Goal: Task Accomplishment & Management: Complete application form

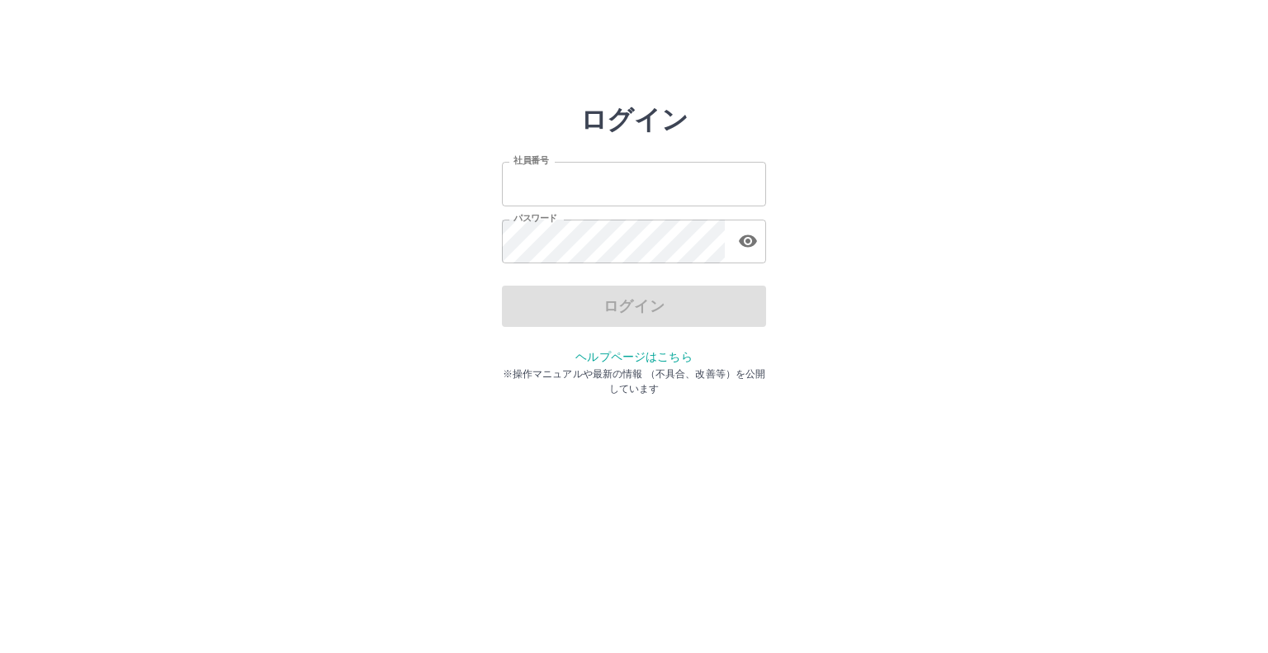
type input "*******"
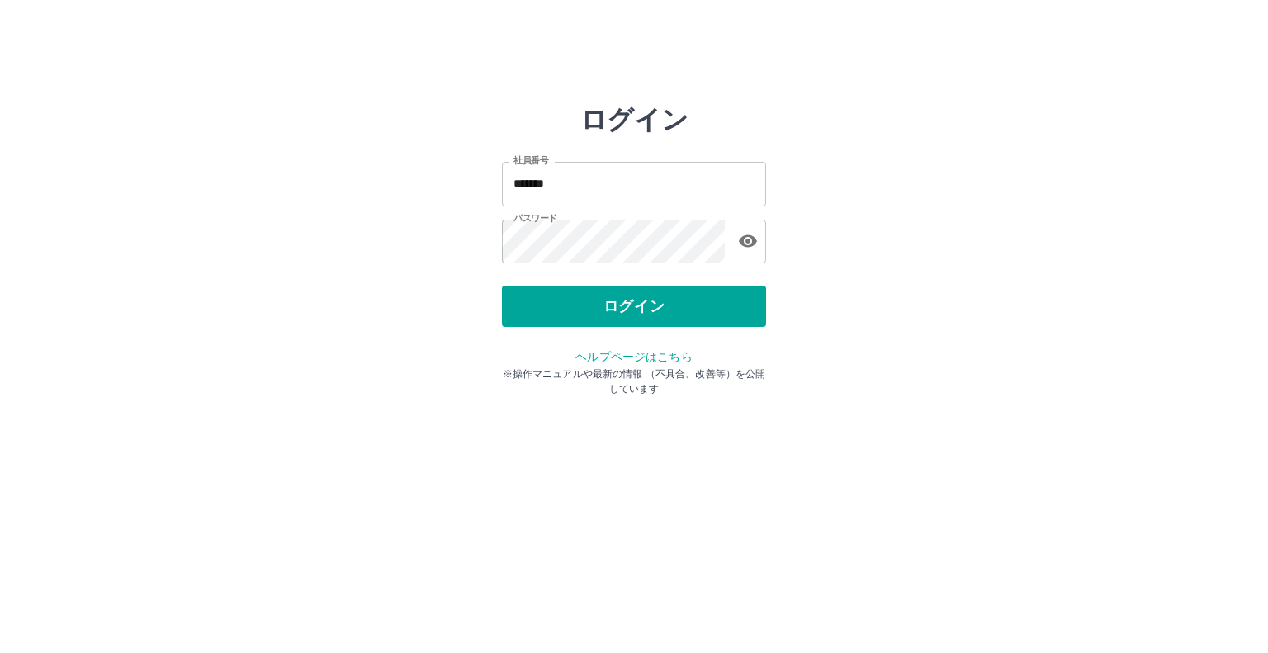
click at [611, 304] on div "ログイン" at bounding box center [634, 306] width 264 height 41
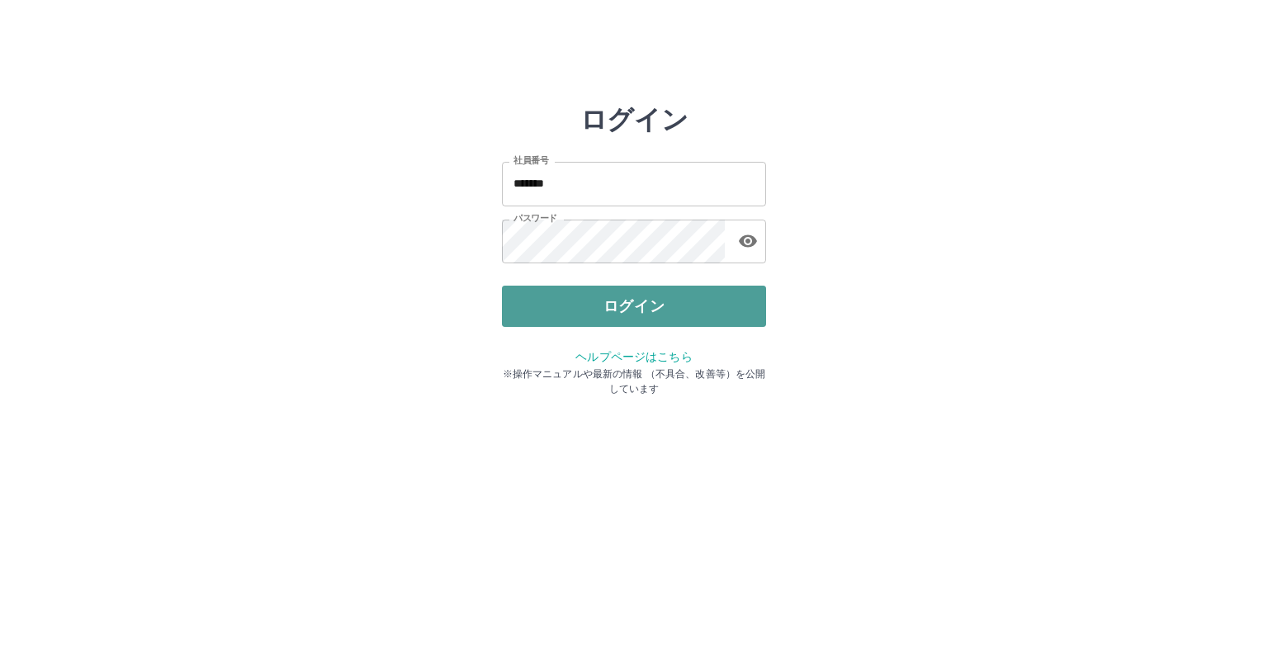
click at [639, 295] on button "ログイン" at bounding box center [634, 306] width 264 height 41
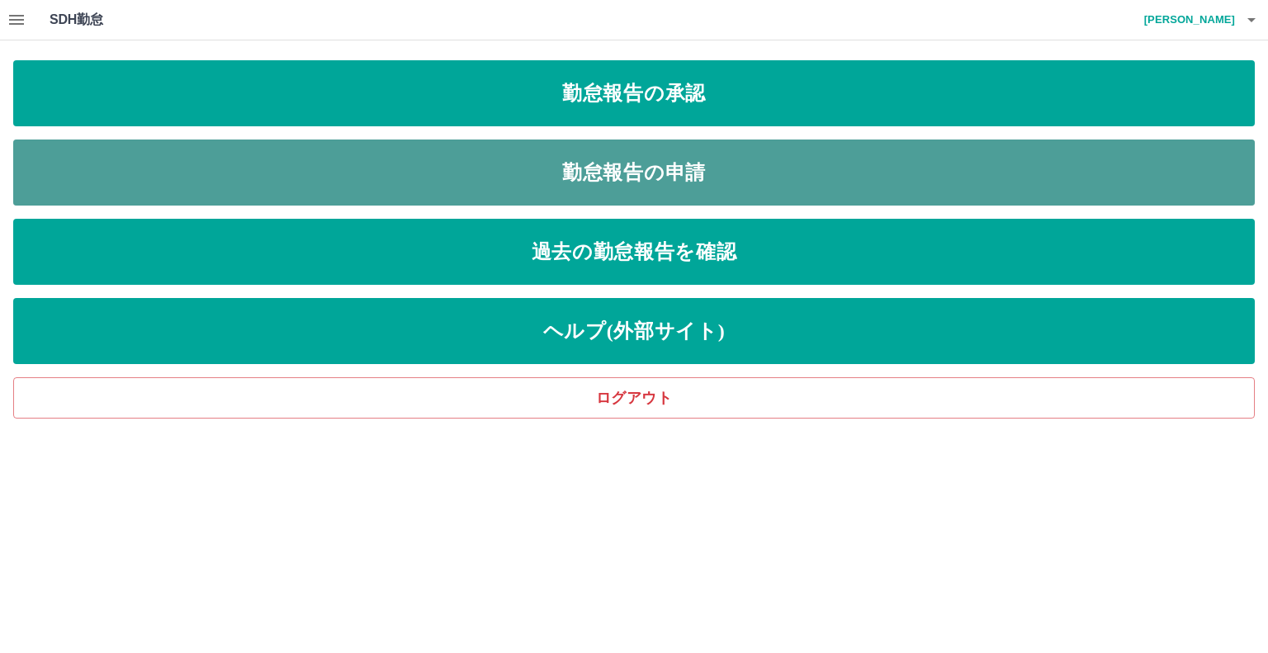
click at [628, 177] on link "勤怠報告の申請" at bounding box center [634, 173] width 1242 height 66
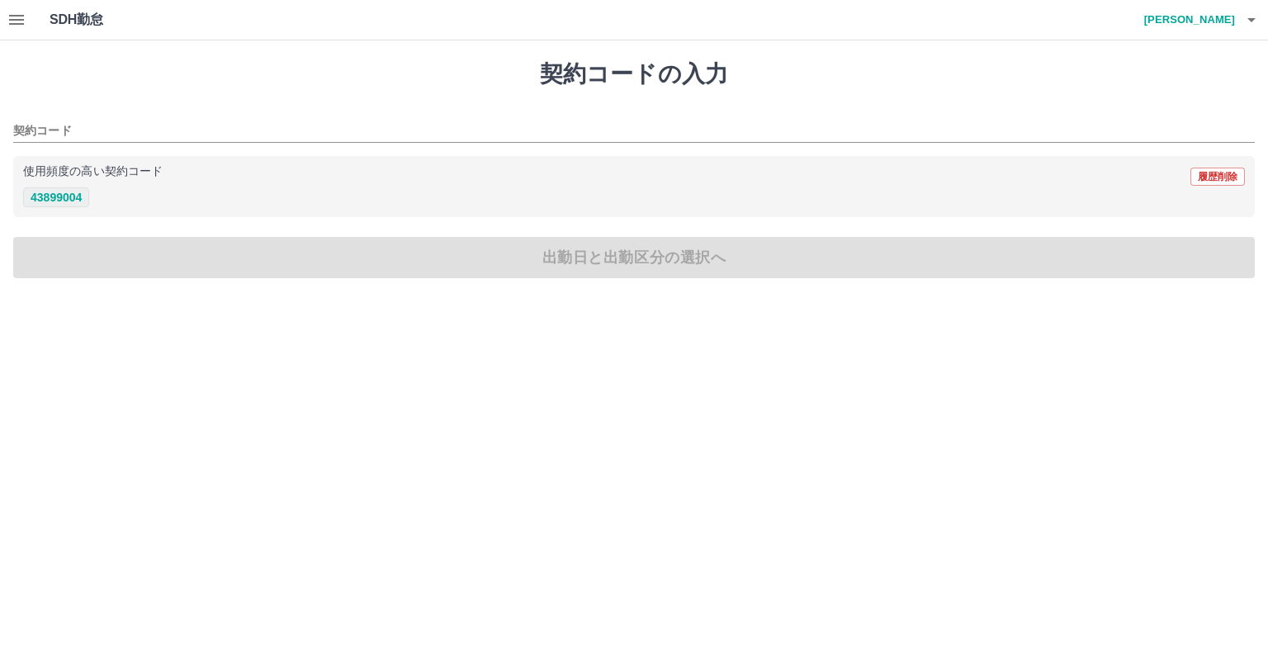
click at [59, 199] on button "43899004" at bounding box center [56, 197] width 66 height 20
type input "********"
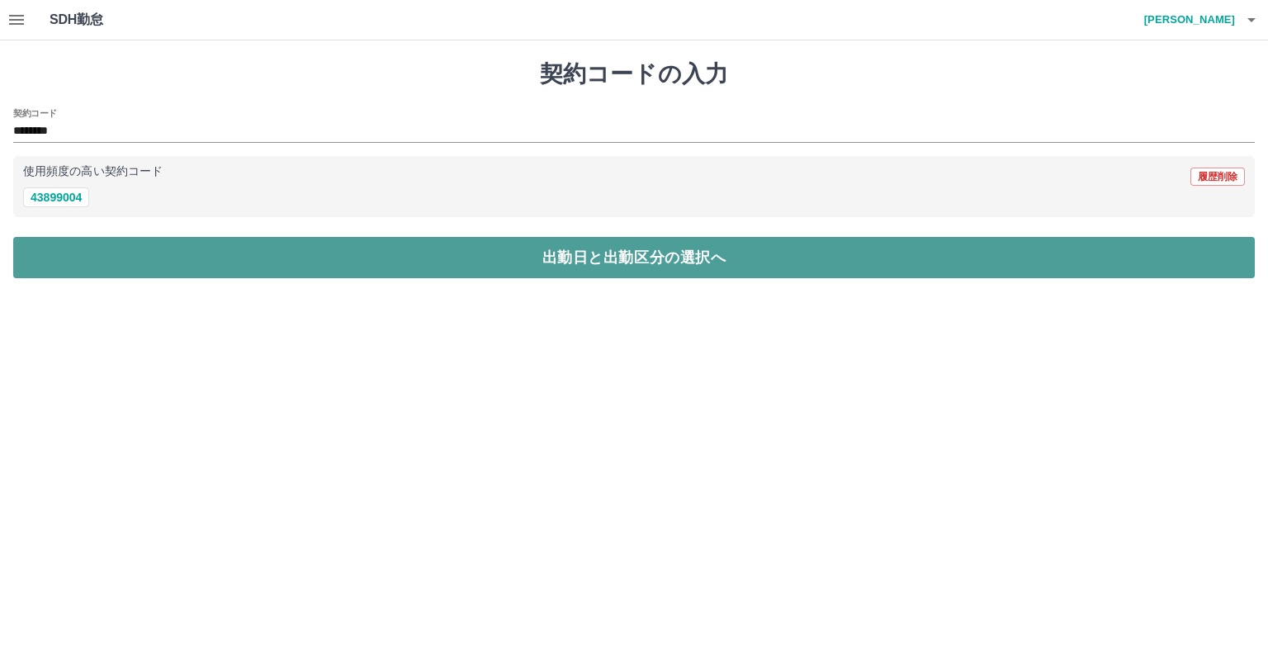
click at [100, 251] on button "出勤日と出勤区分の選択へ" at bounding box center [634, 257] width 1242 height 41
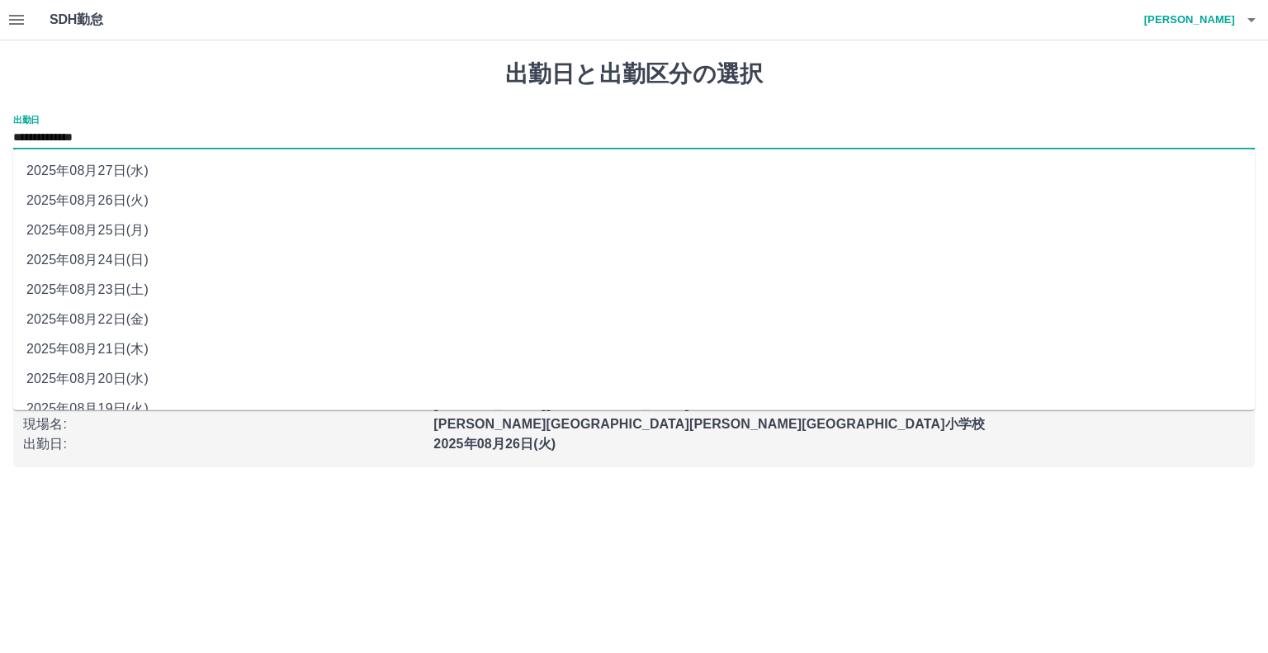
click at [126, 135] on input "**********" at bounding box center [634, 138] width 1242 height 21
click at [126, 225] on li "2025年08月25日(月)" at bounding box center [634, 231] width 1242 height 30
type input "**********"
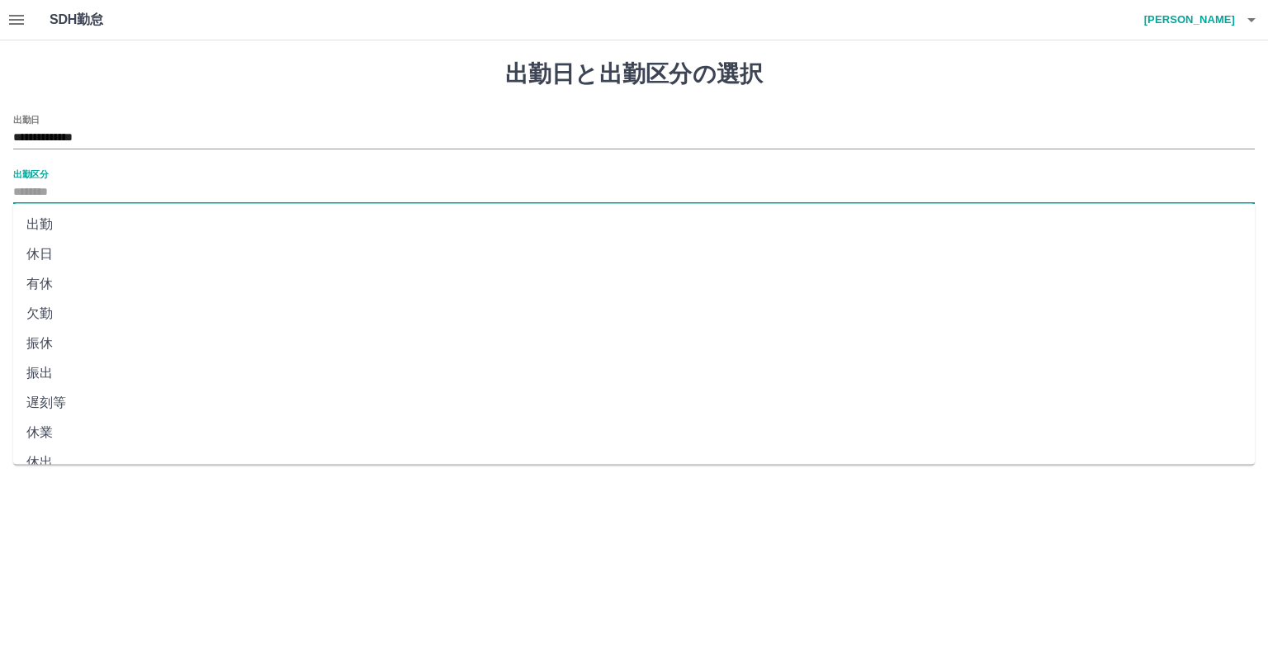
click at [126, 187] on input "出勤区分" at bounding box center [634, 193] width 1242 height 21
click at [85, 222] on li "出勤" at bounding box center [634, 225] width 1242 height 30
type input "**"
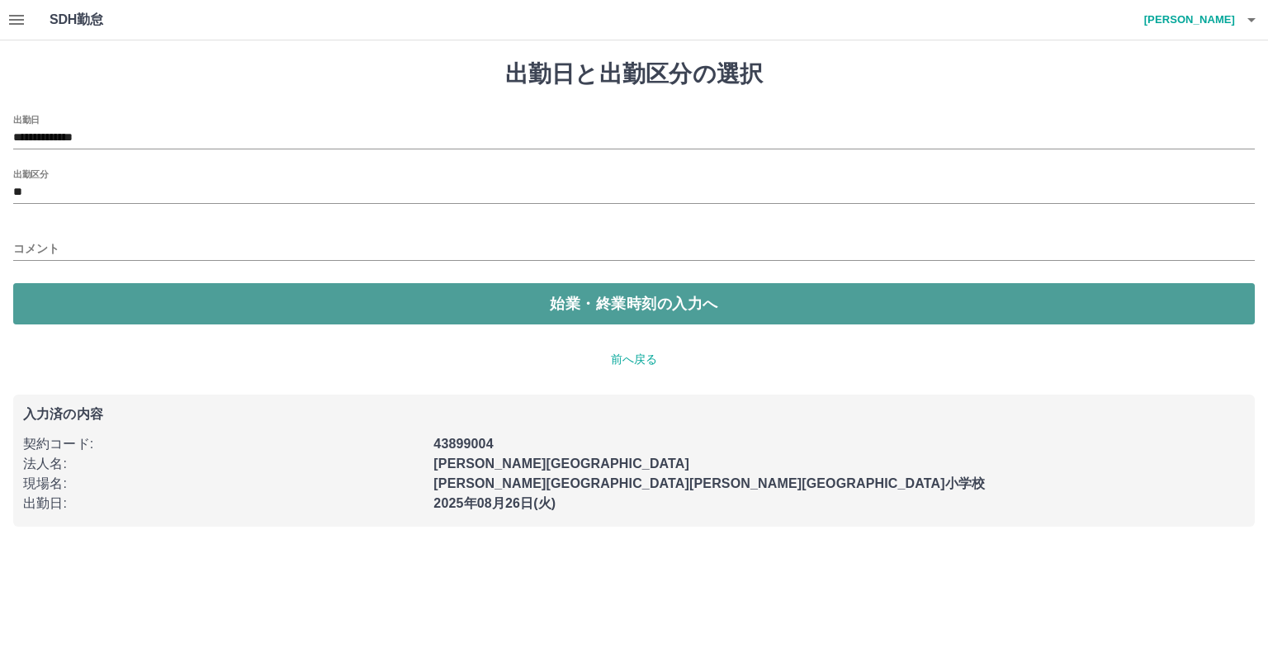
click at [107, 292] on button "始業・終業時刻の入力へ" at bounding box center [634, 303] width 1242 height 41
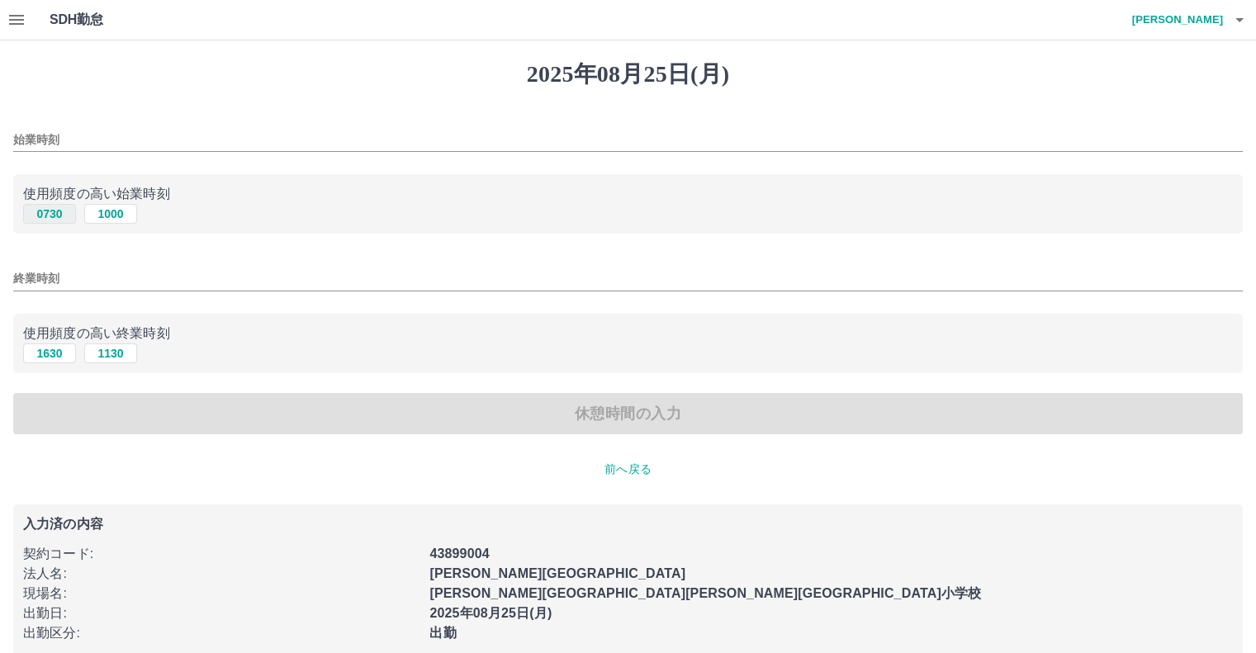
click at [56, 209] on button "0730" at bounding box center [49, 214] width 53 height 20
type input "****"
click at [54, 354] on button "1630" at bounding box center [49, 354] width 53 height 20
type input "****"
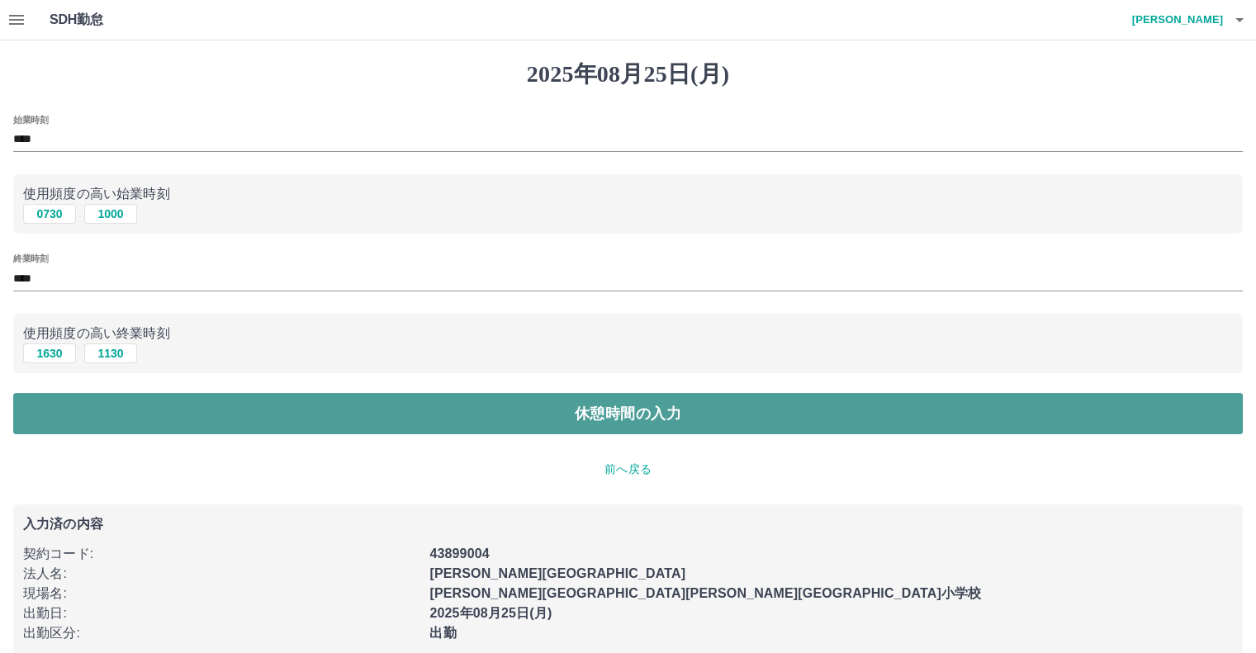
click at [127, 411] on button "休憩時間の入力" at bounding box center [628, 413] width 1230 height 41
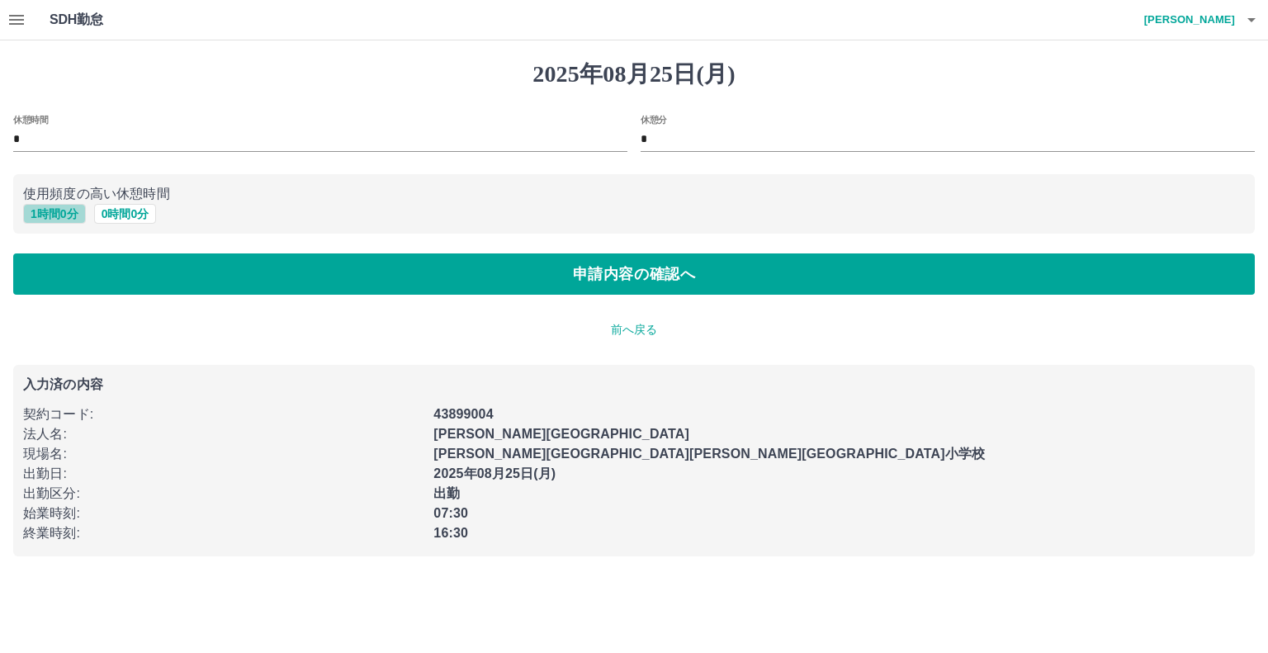
click at [67, 213] on button "1 時間 0 分" at bounding box center [54, 214] width 63 height 20
type input "*"
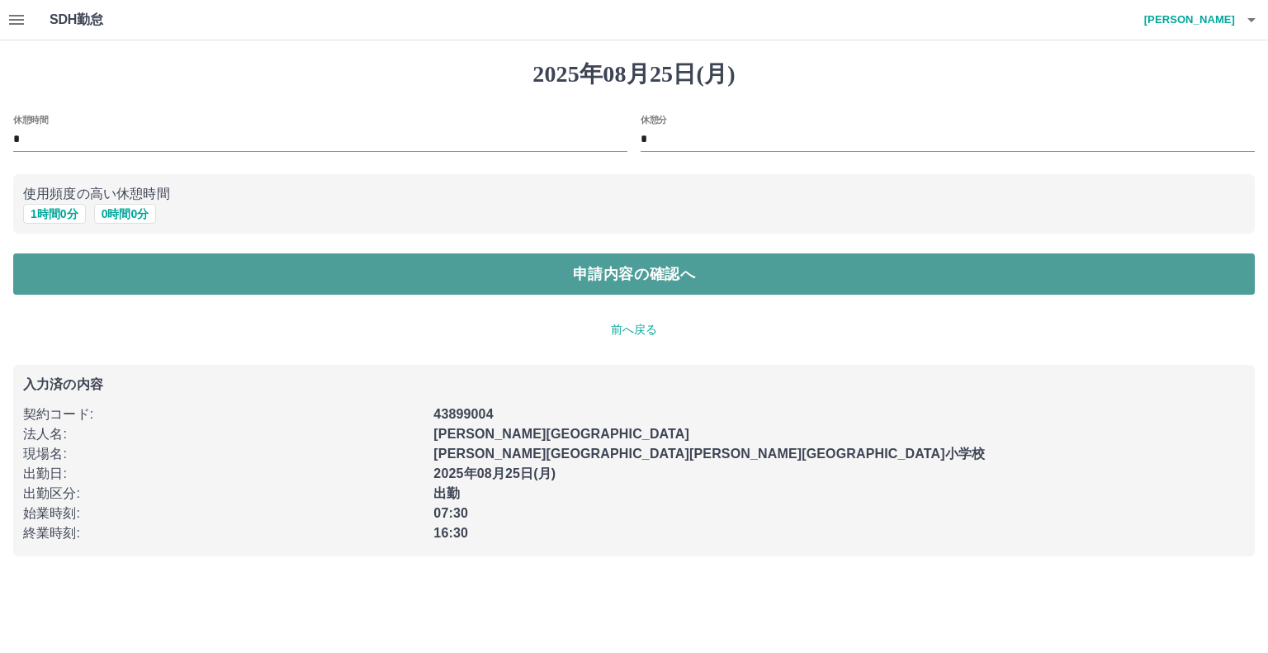
click at [442, 276] on button "申請内容の確認へ" at bounding box center [634, 274] width 1242 height 41
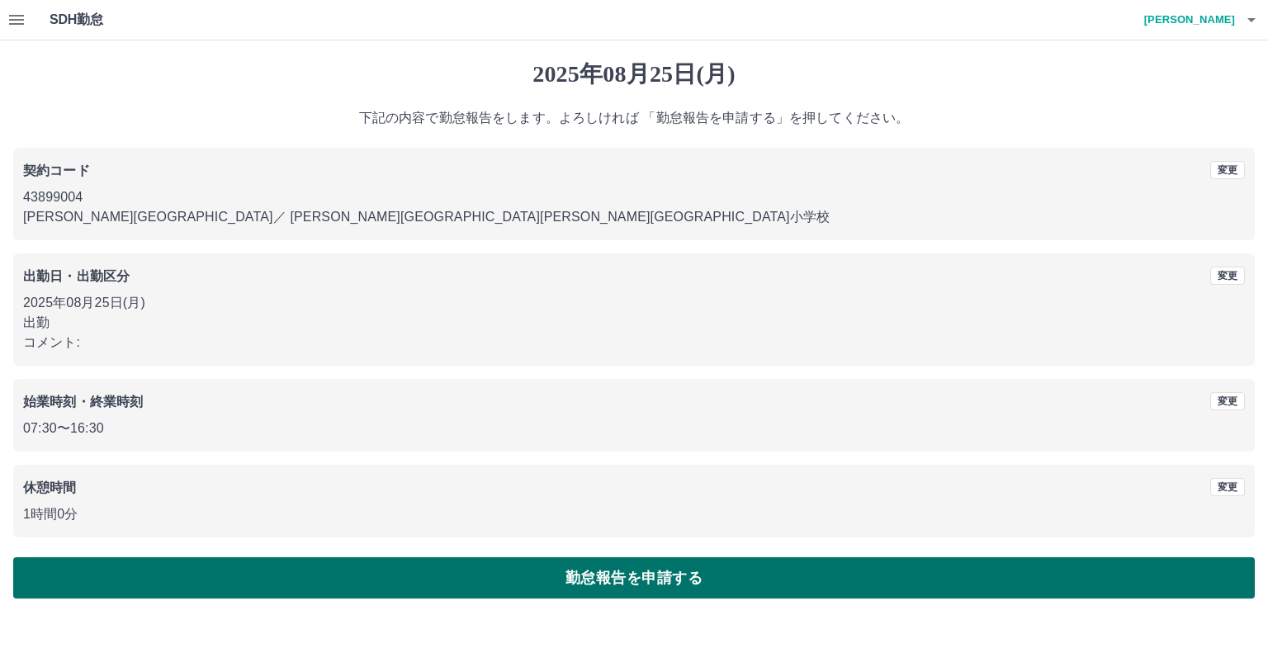
click at [479, 565] on button "勤怠報告を申請する" at bounding box center [634, 577] width 1242 height 41
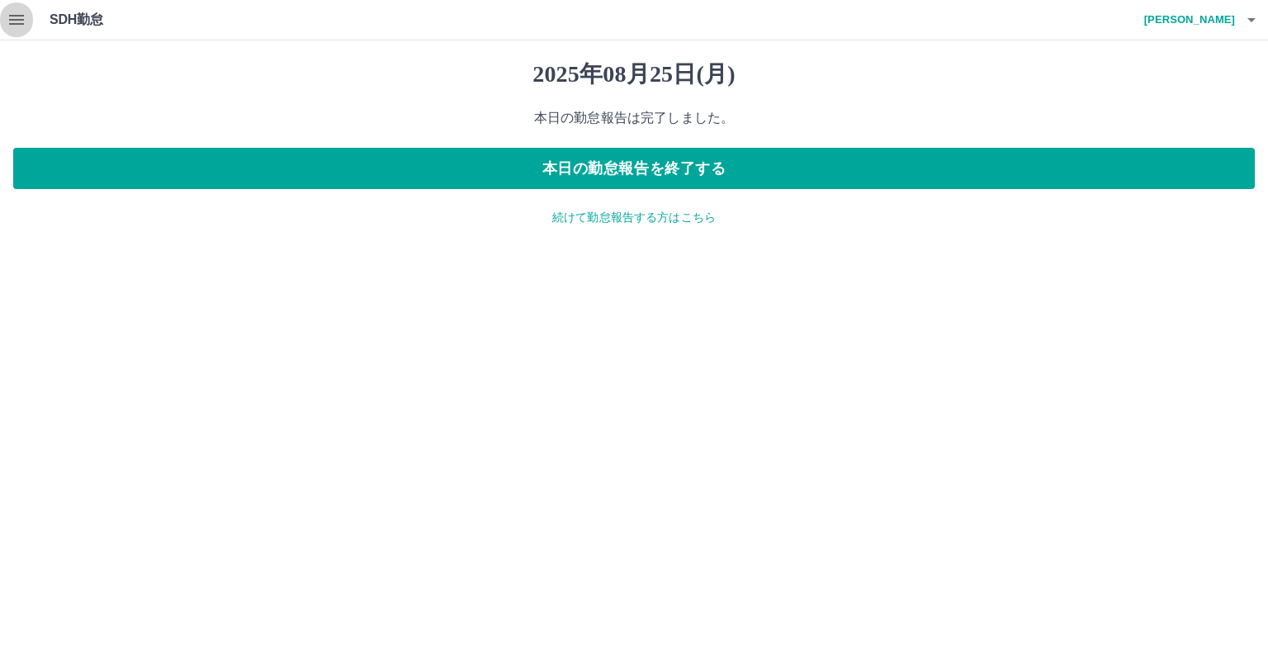
click at [7, 19] on icon "button" at bounding box center [17, 20] width 20 height 20
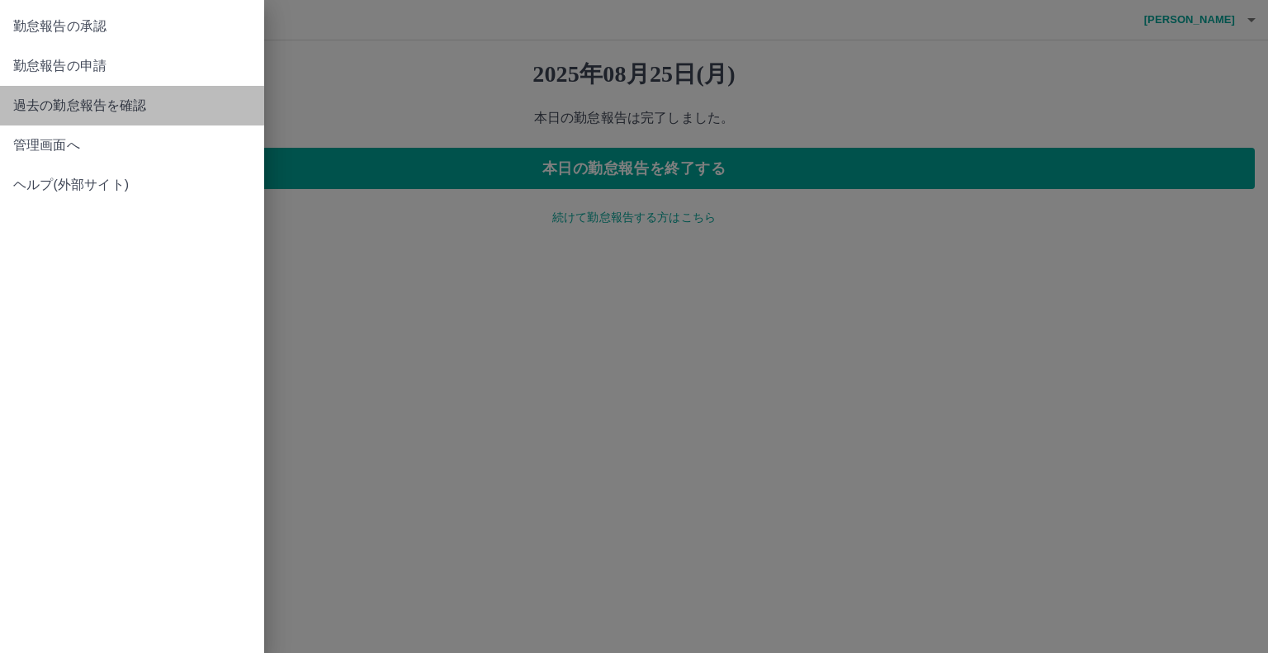
click at [50, 102] on span "過去の勤怠報告を確認" at bounding box center [132, 106] width 238 height 20
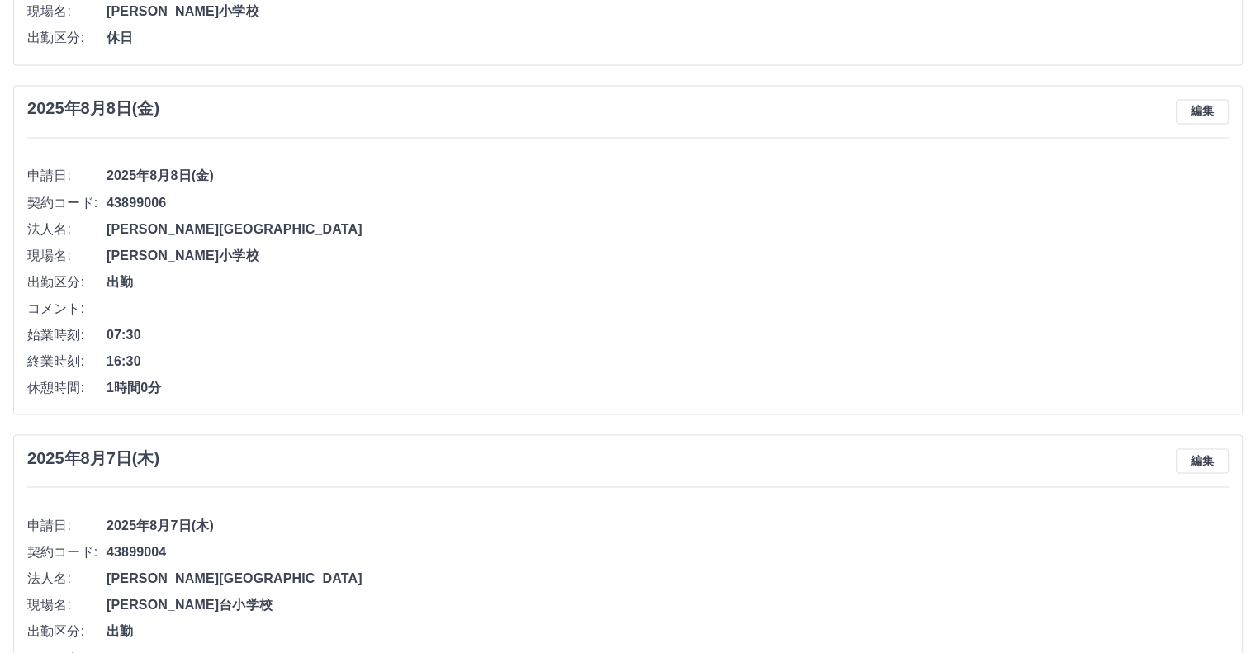
scroll to position [2973, 0]
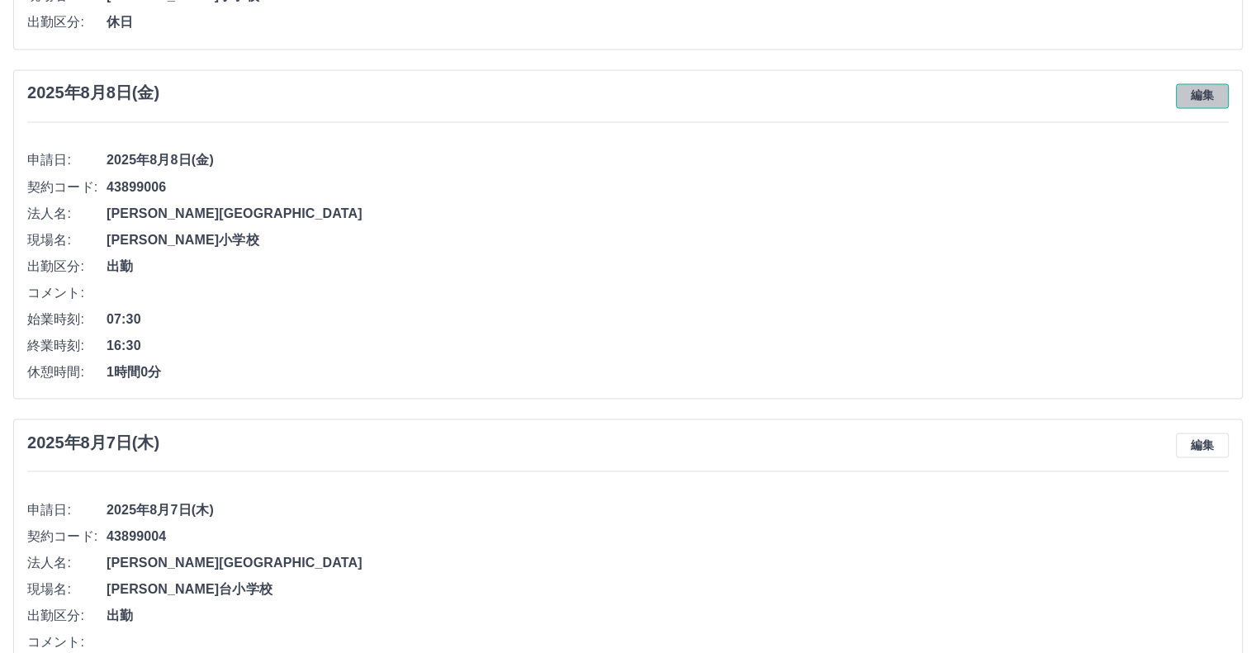
click at [1219, 88] on button "編集" at bounding box center [1202, 95] width 53 height 25
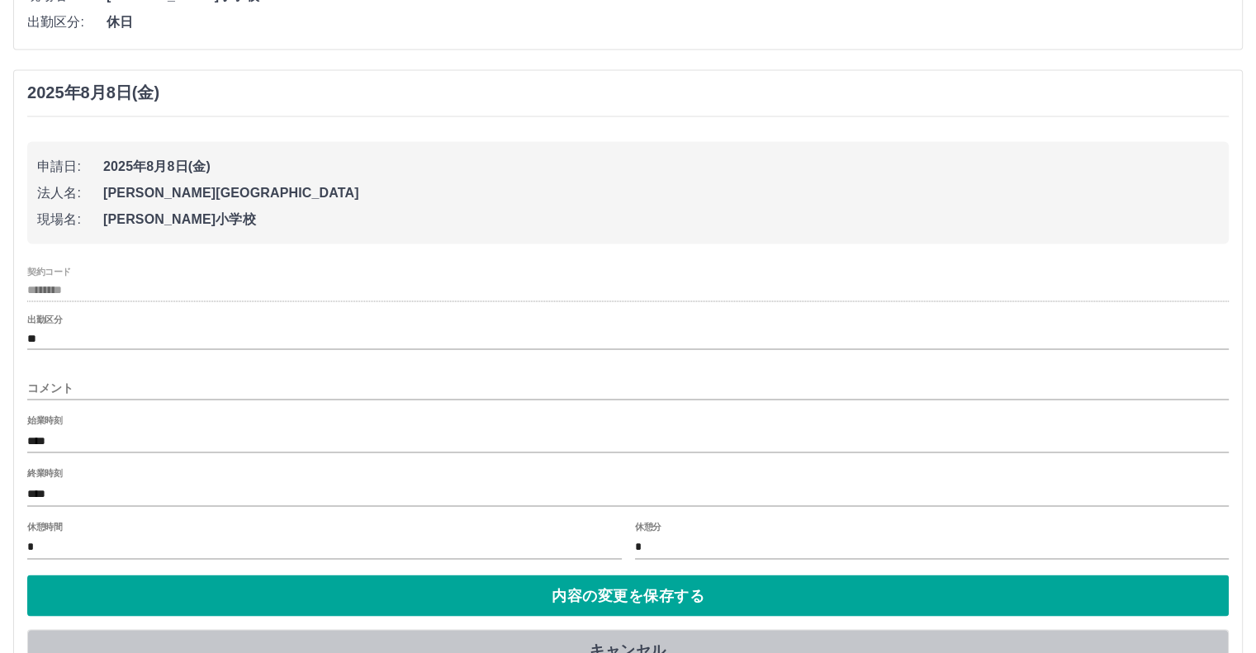
click at [639, 643] on button "キャンセル" at bounding box center [628, 649] width 1202 height 41
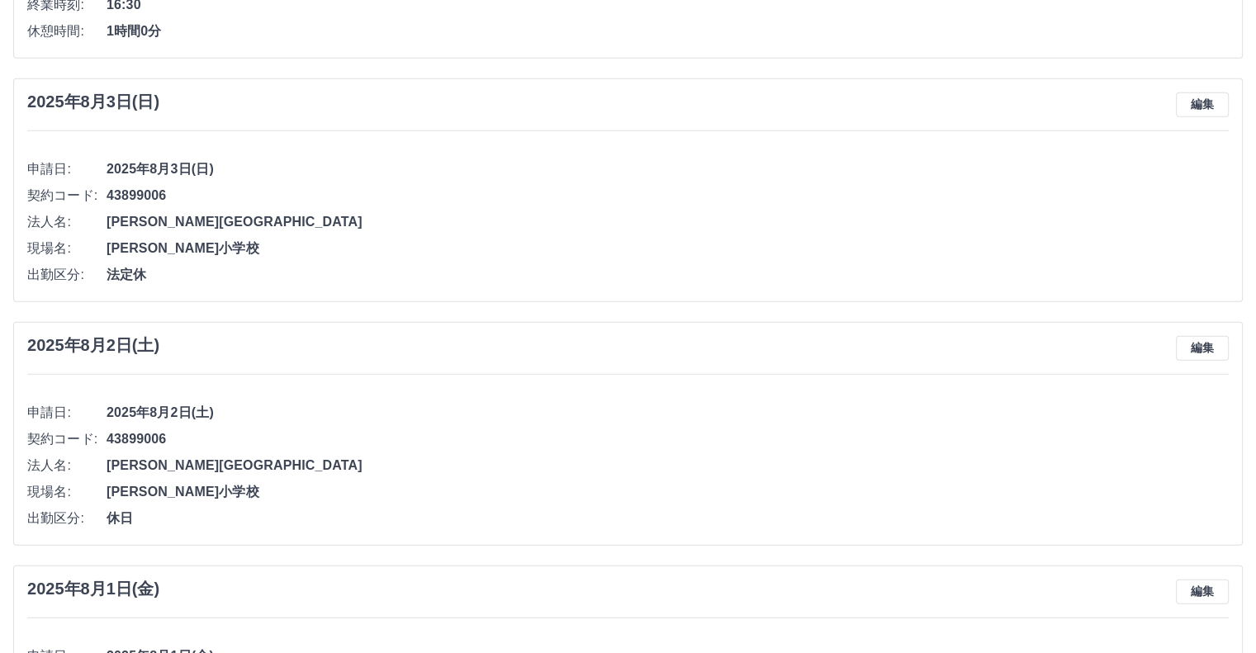
scroll to position [4587, 0]
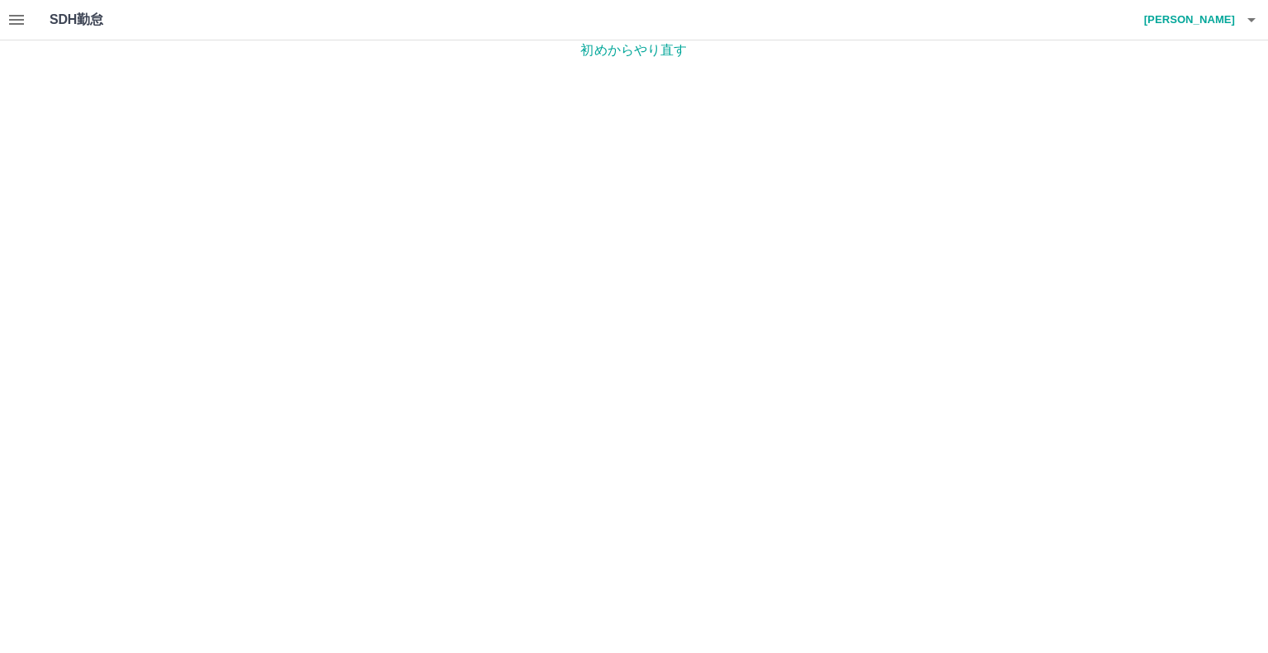
click at [21, 16] on icon "button" at bounding box center [16, 20] width 15 height 10
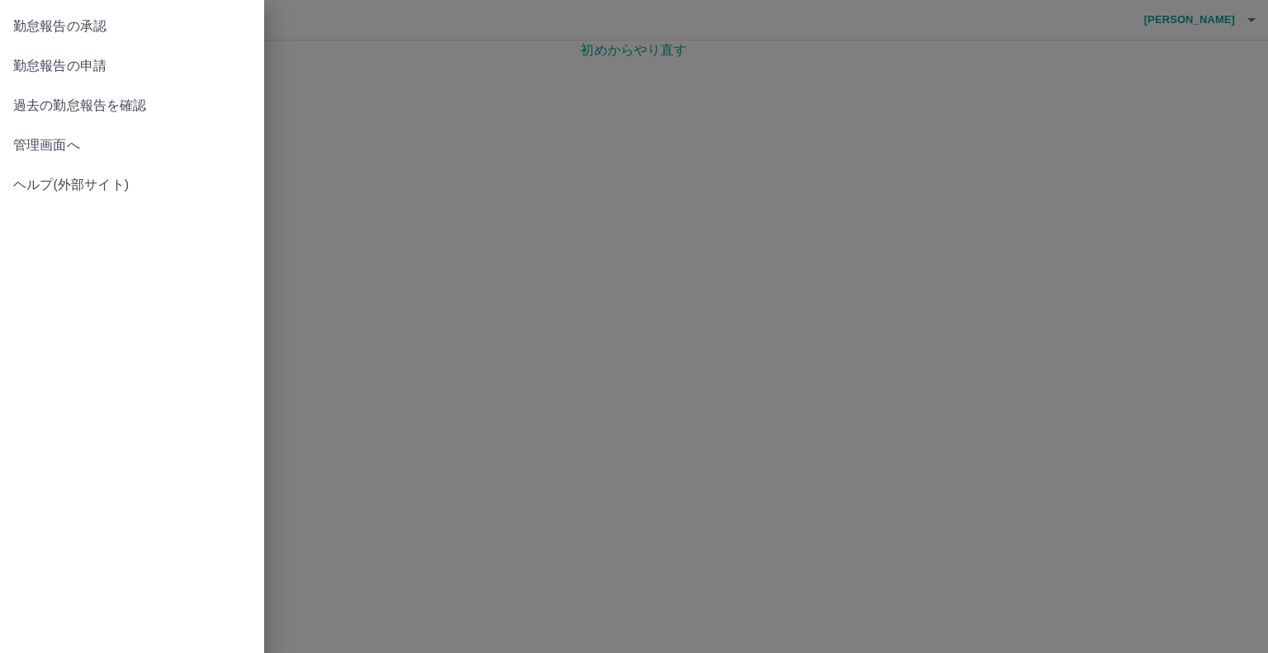
click at [54, 141] on span "管理画面へ" at bounding box center [132, 145] width 238 height 20
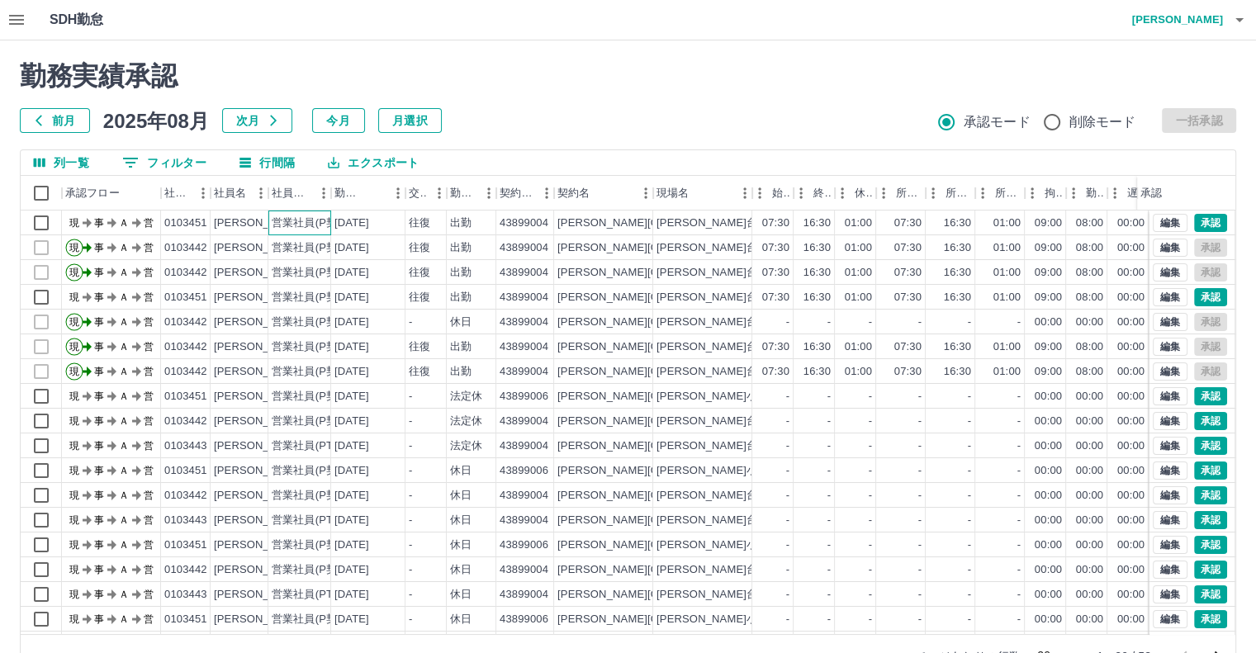
click at [310, 224] on div "営業社員(P契約)" at bounding box center [312, 224] width 80 height 16
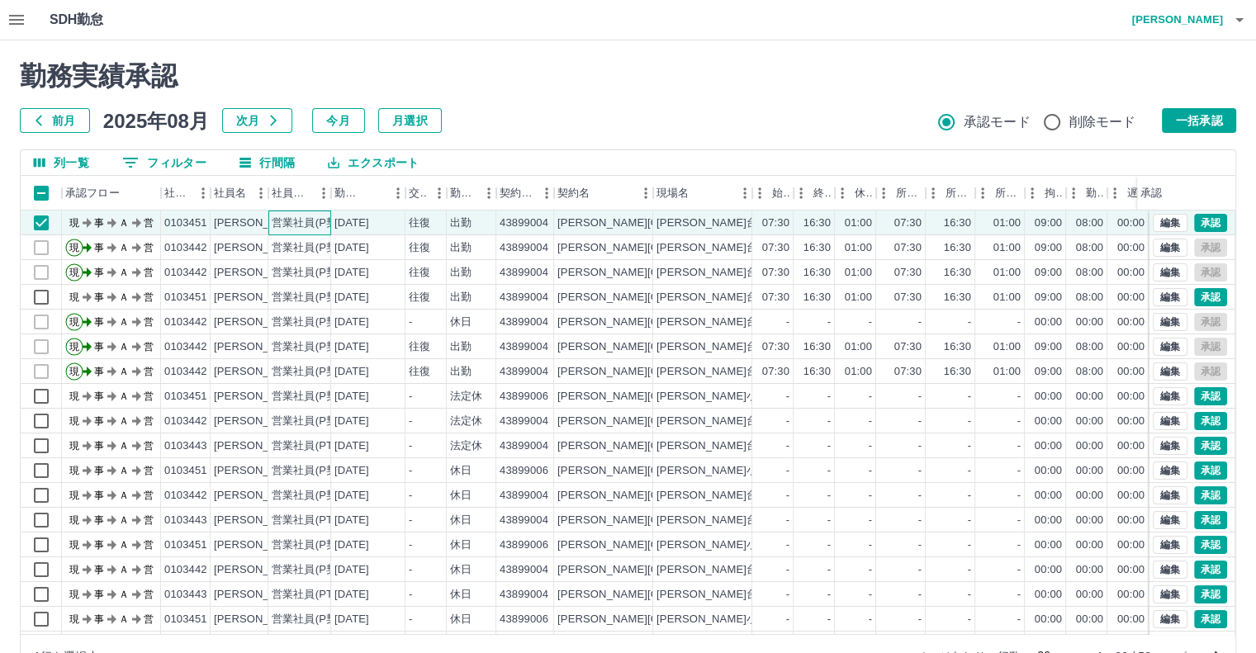
click at [310, 224] on div "営業社員(P契約)" at bounding box center [312, 224] width 80 height 16
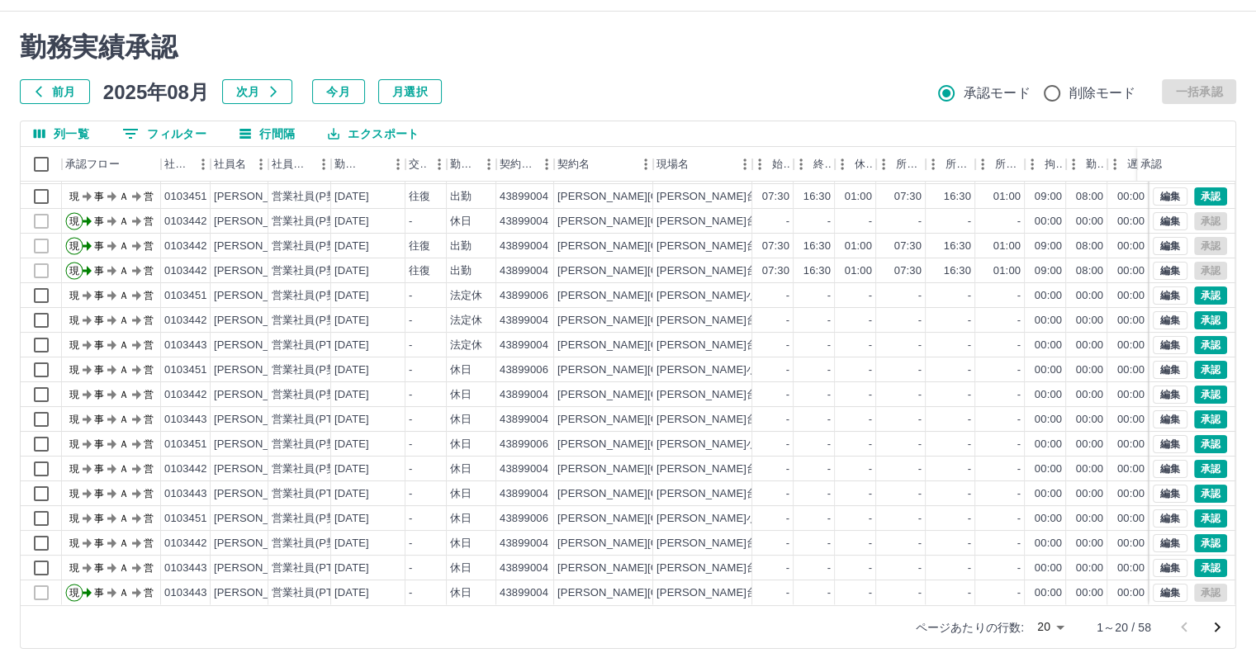
scroll to position [45, 0]
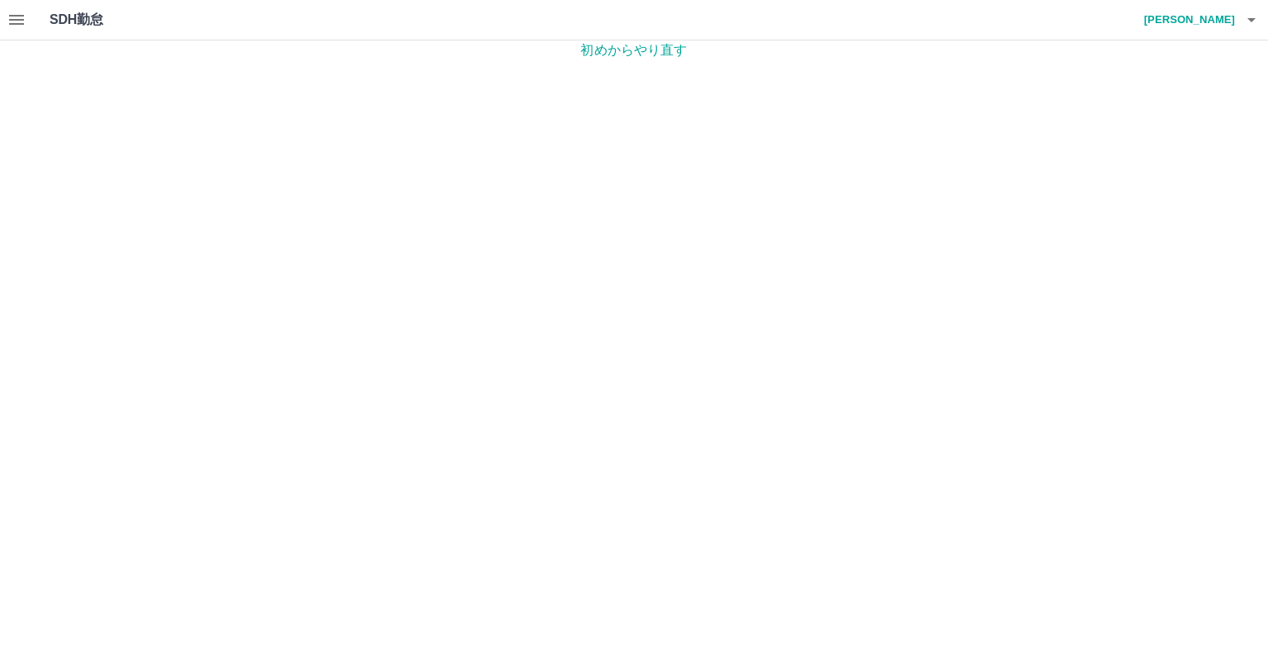
click at [17, 18] on icon "button" at bounding box center [17, 20] width 20 height 20
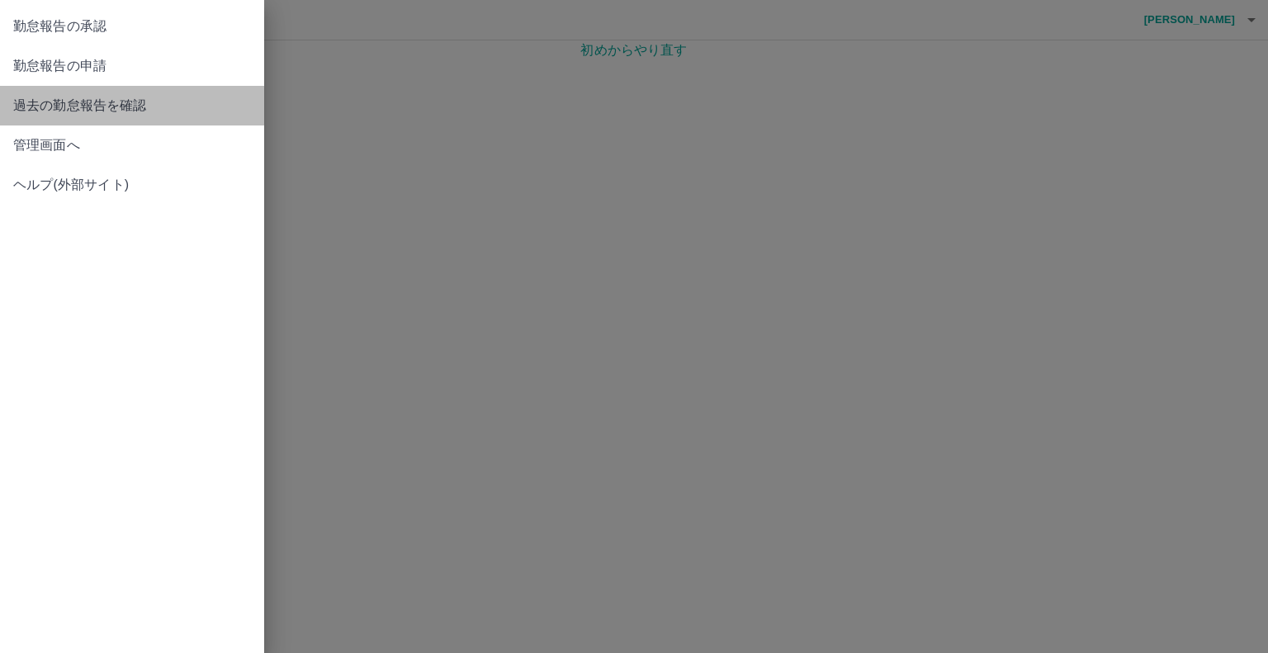
click at [51, 100] on span "過去の勤怠報告を確認" at bounding box center [132, 106] width 238 height 20
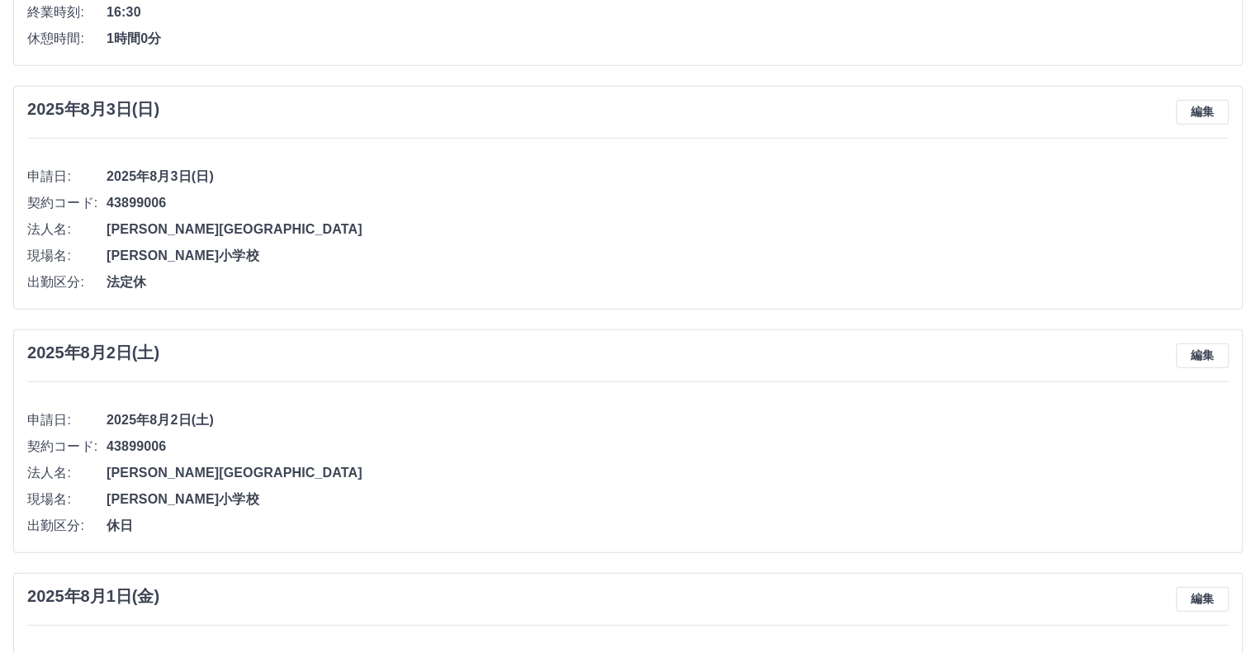
scroll to position [4587, 0]
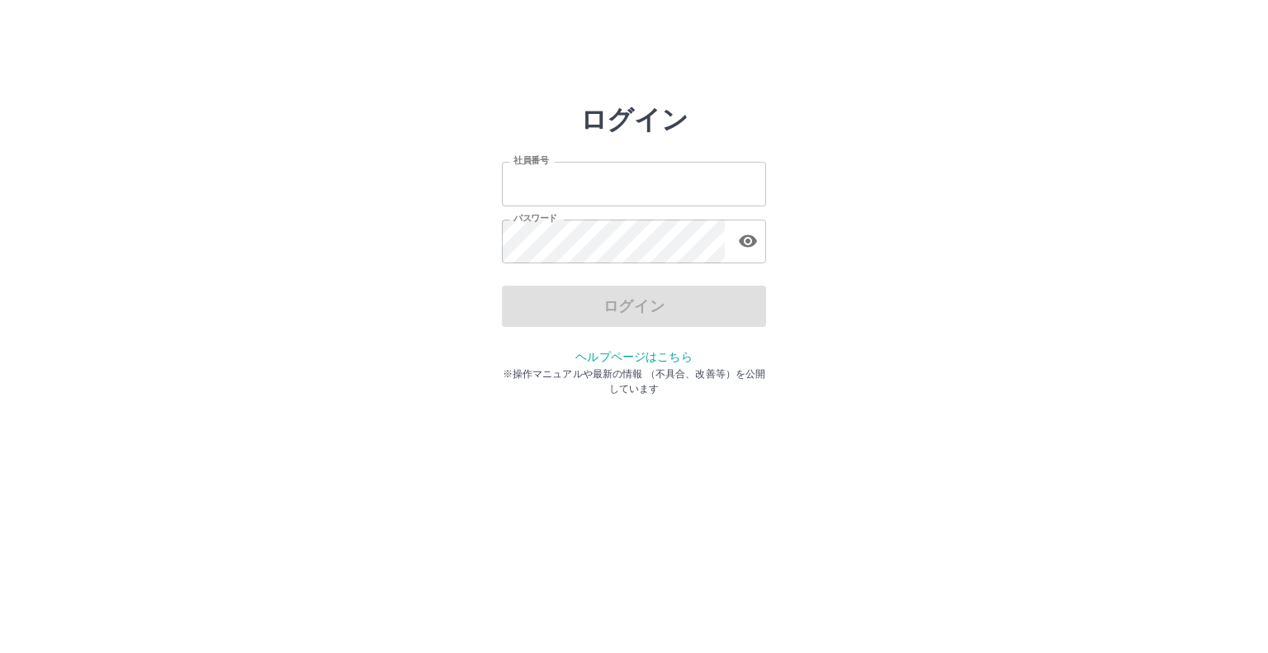
type input "*******"
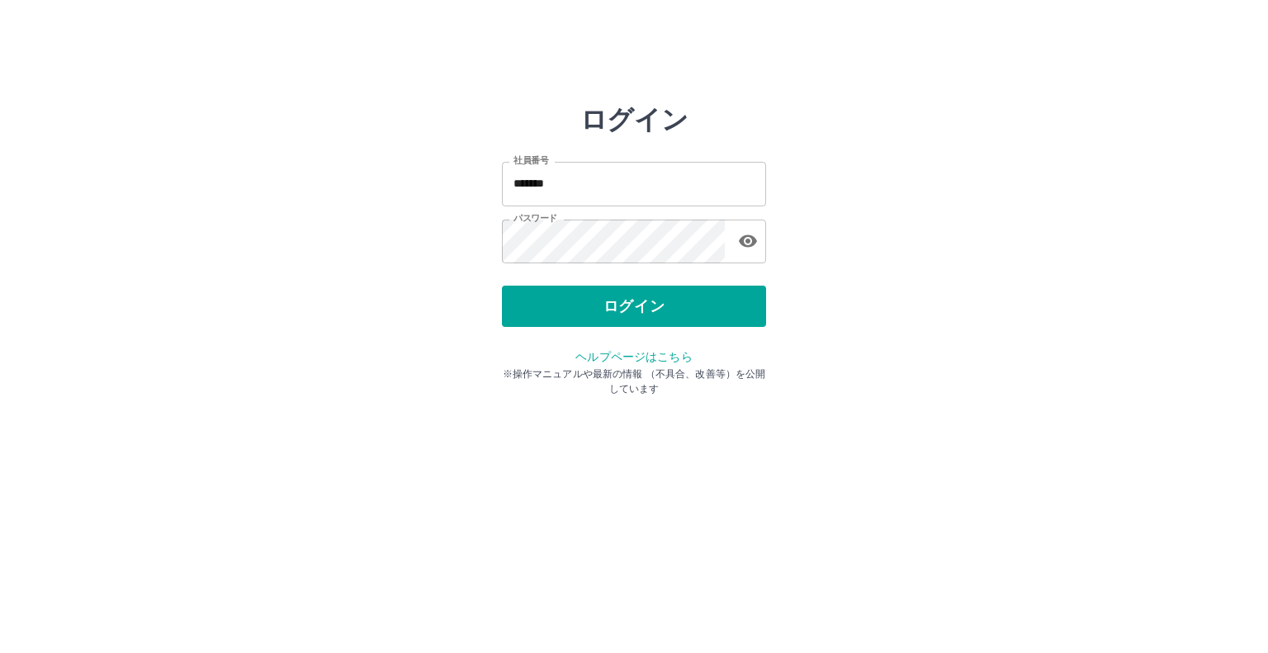
click at [627, 307] on div "ログイン" at bounding box center [634, 306] width 264 height 41
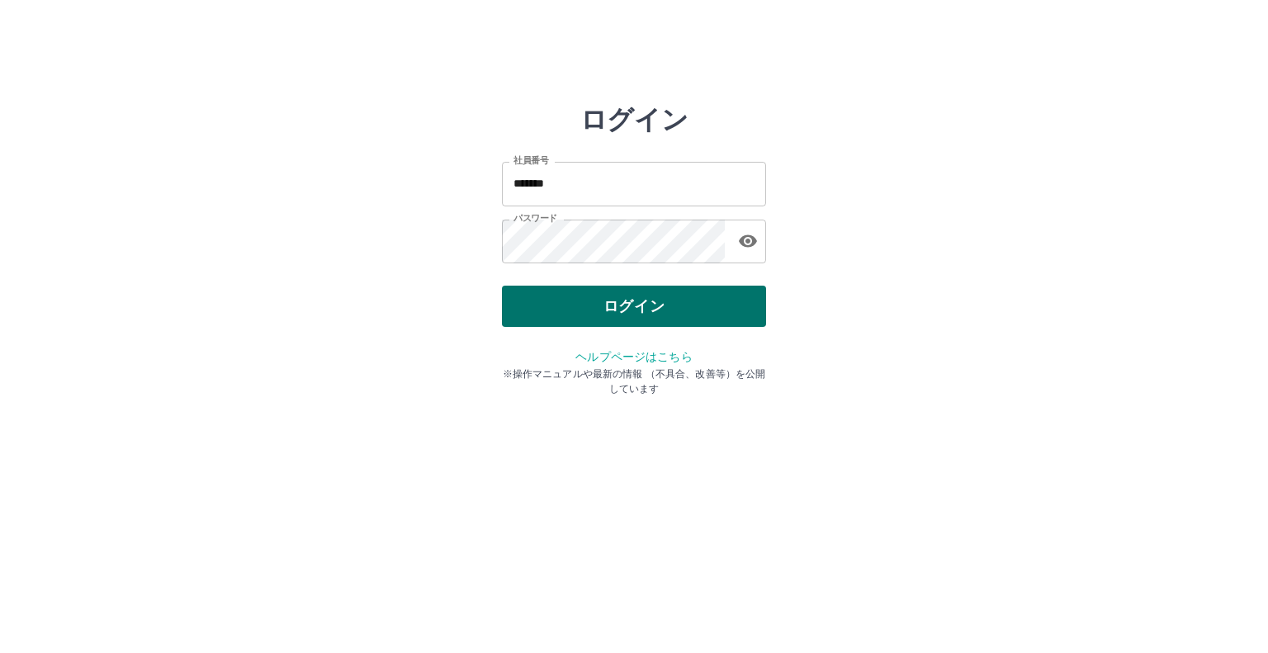
click at [612, 300] on button "ログイン" at bounding box center [634, 306] width 264 height 41
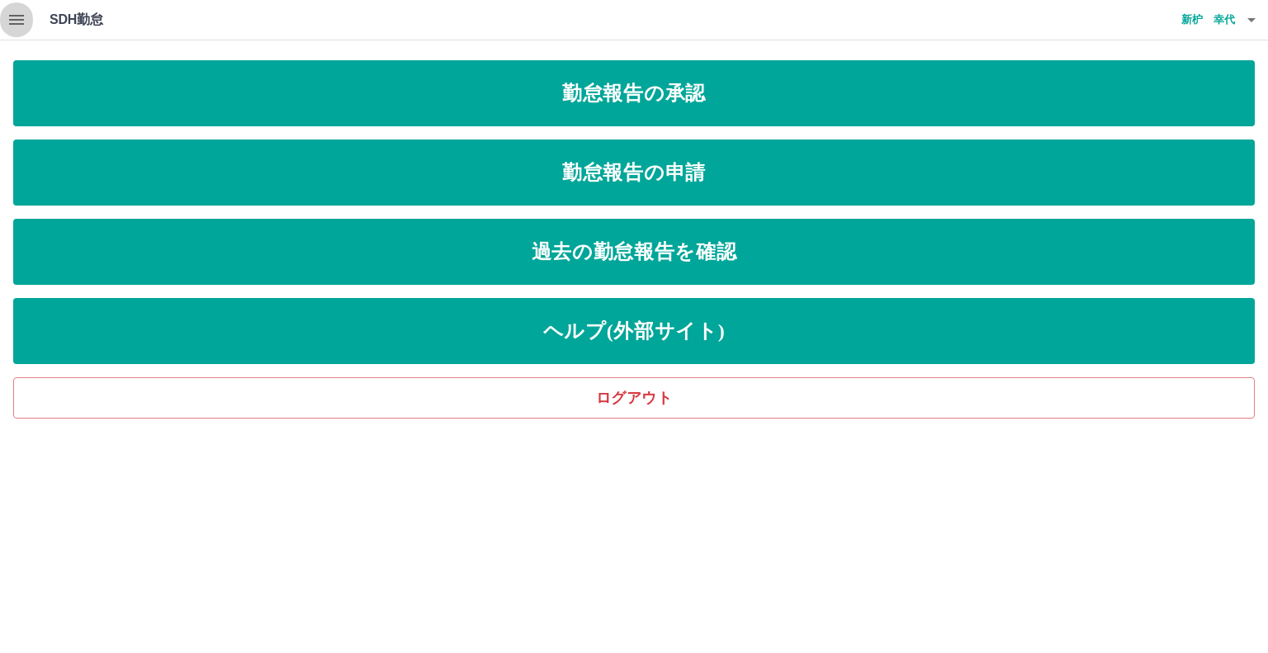
click at [14, 17] on icon "button" at bounding box center [17, 20] width 20 height 20
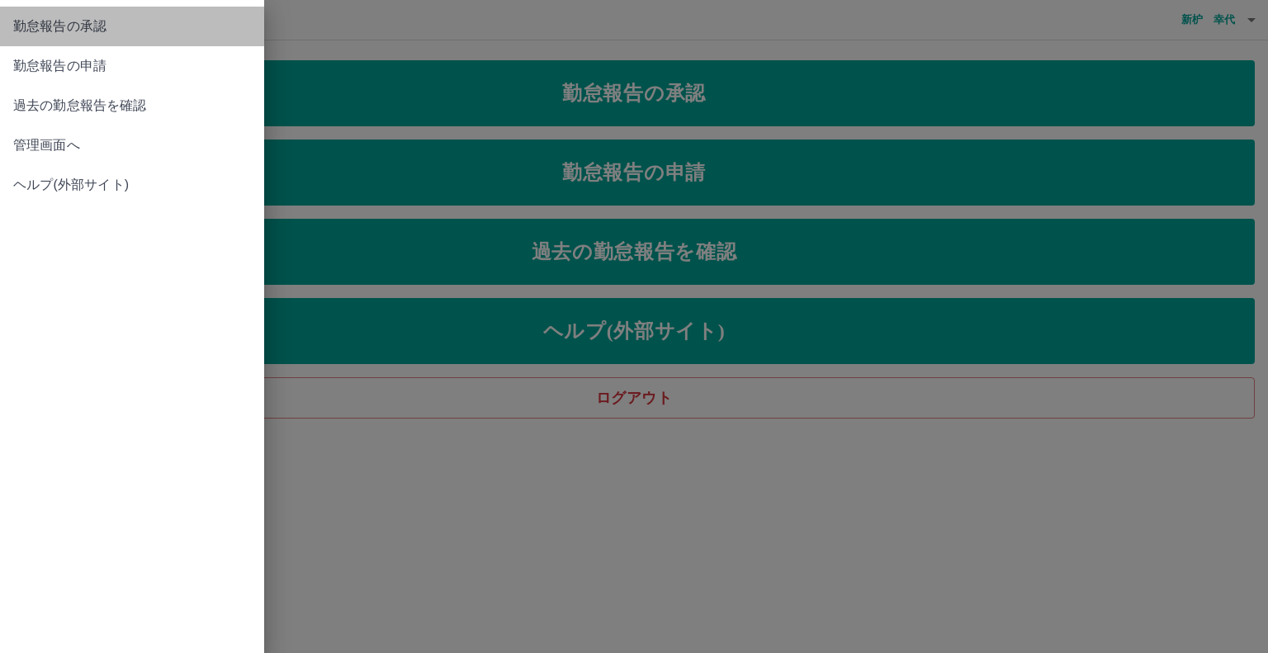
click at [14, 17] on span "勤怠報告の承認" at bounding box center [132, 27] width 238 height 20
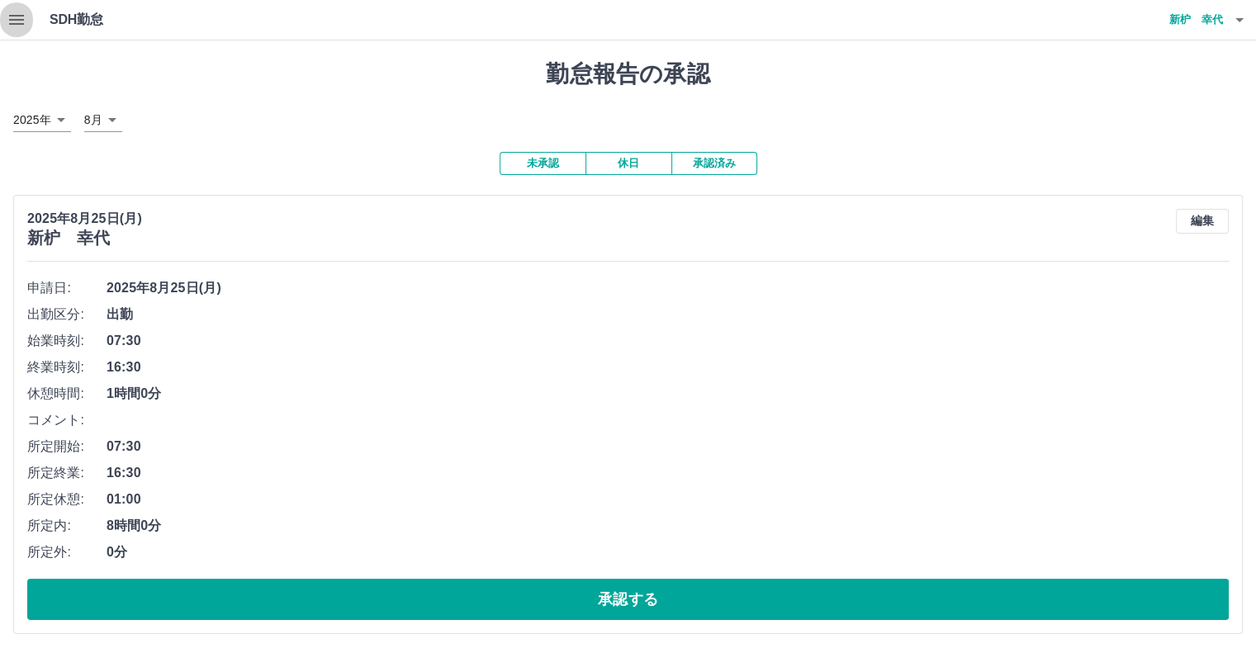
click at [10, 17] on icon "button" at bounding box center [17, 20] width 20 height 20
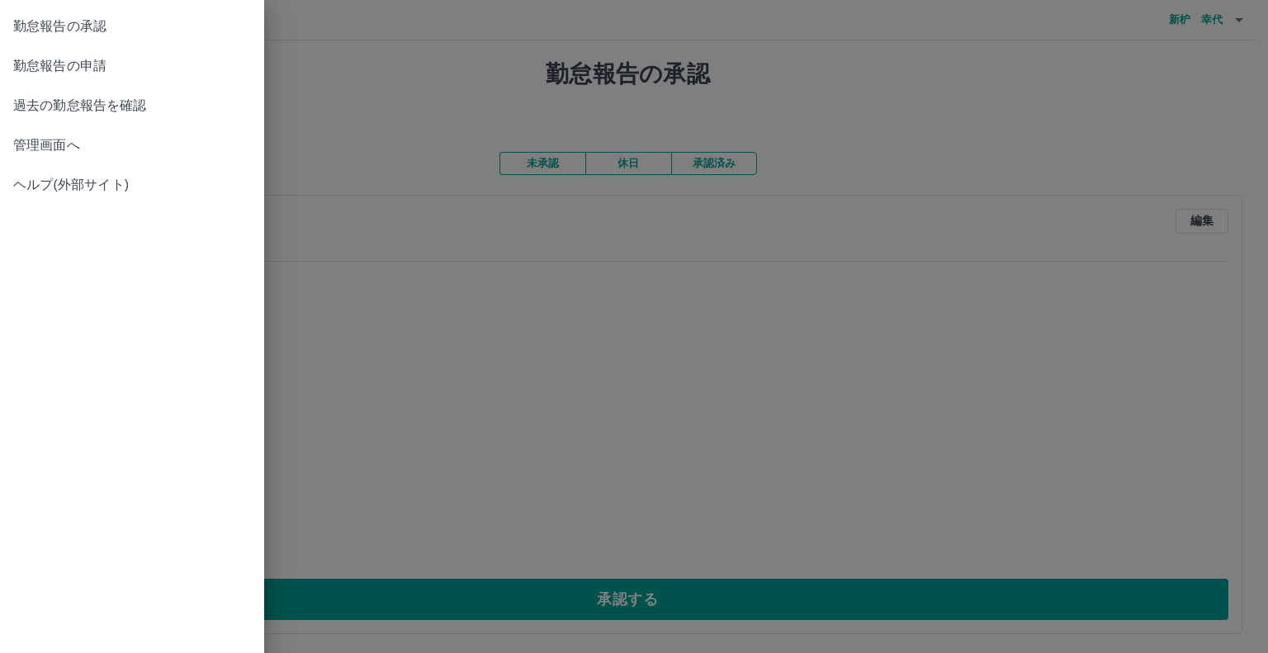
click at [36, 108] on span "過去の勤怠報告を確認" at bounding box center [132, 106] width 238 height 20
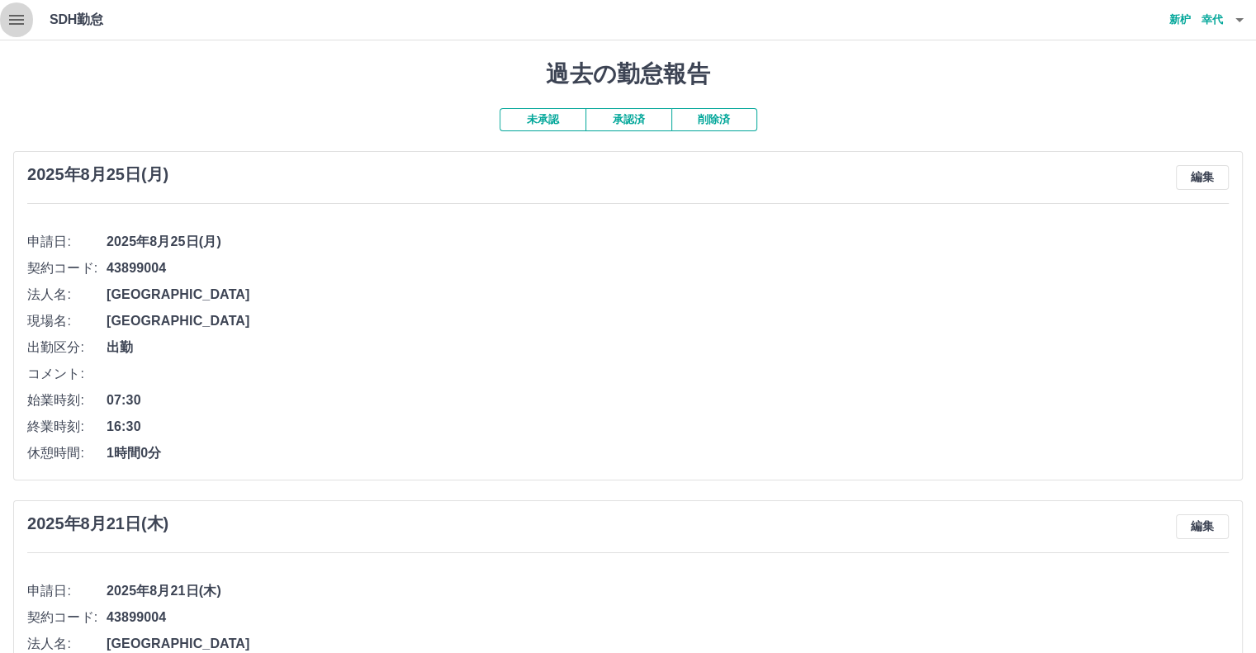
click at [17, 25] on icon "button" at bounding box center [17, 20] width 20 height 20
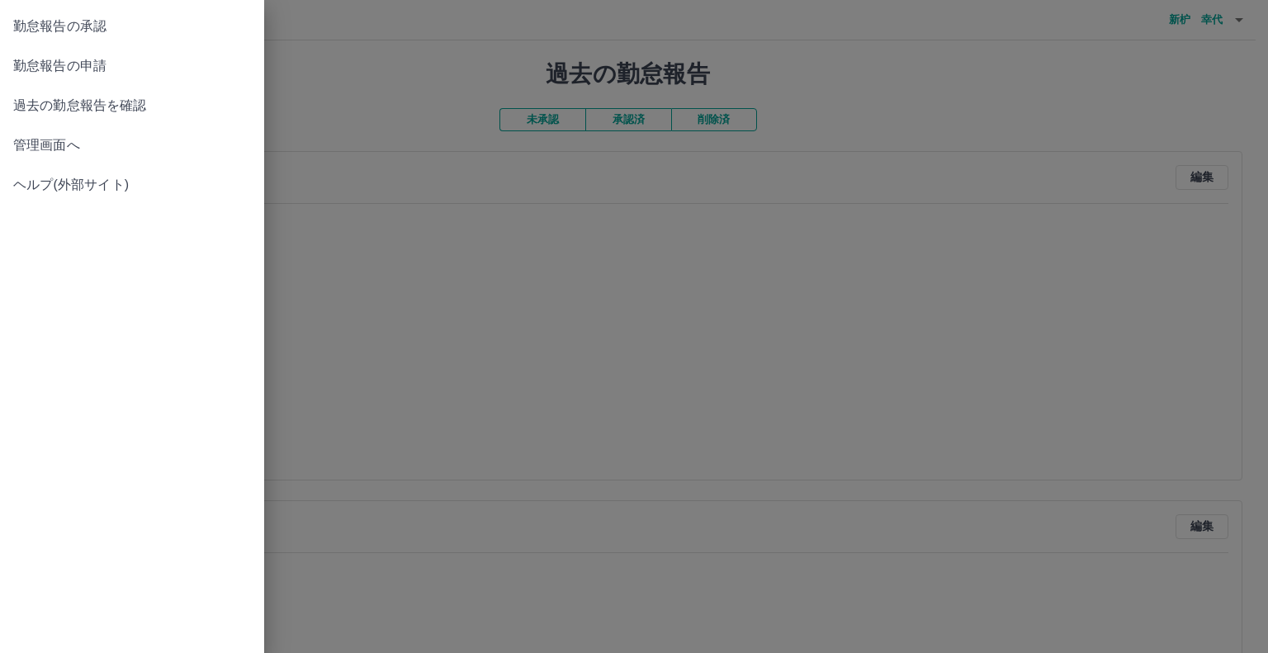
click at [52, 138] on span "管理画面へ" at bounding box center [132, 145] width 238 height 20
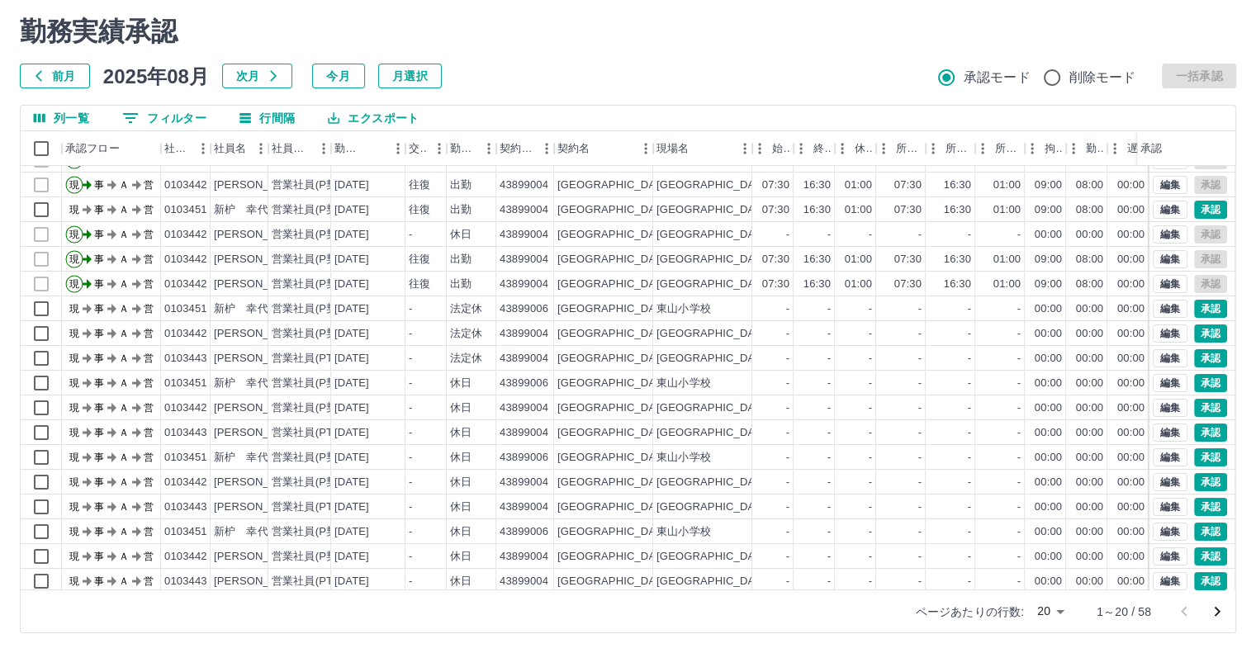
scroll to position [83, 0]
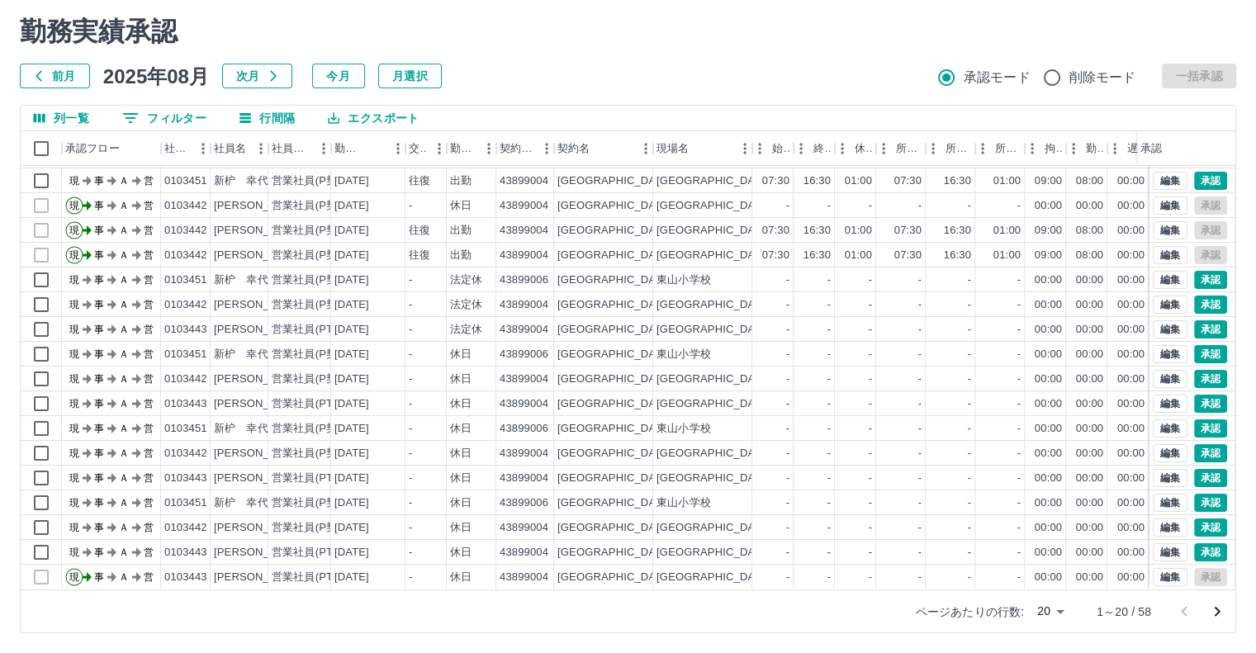
click at [1218, 613] on icon "次のページへ" at bounding box center [1218, 612] width 6 height 10
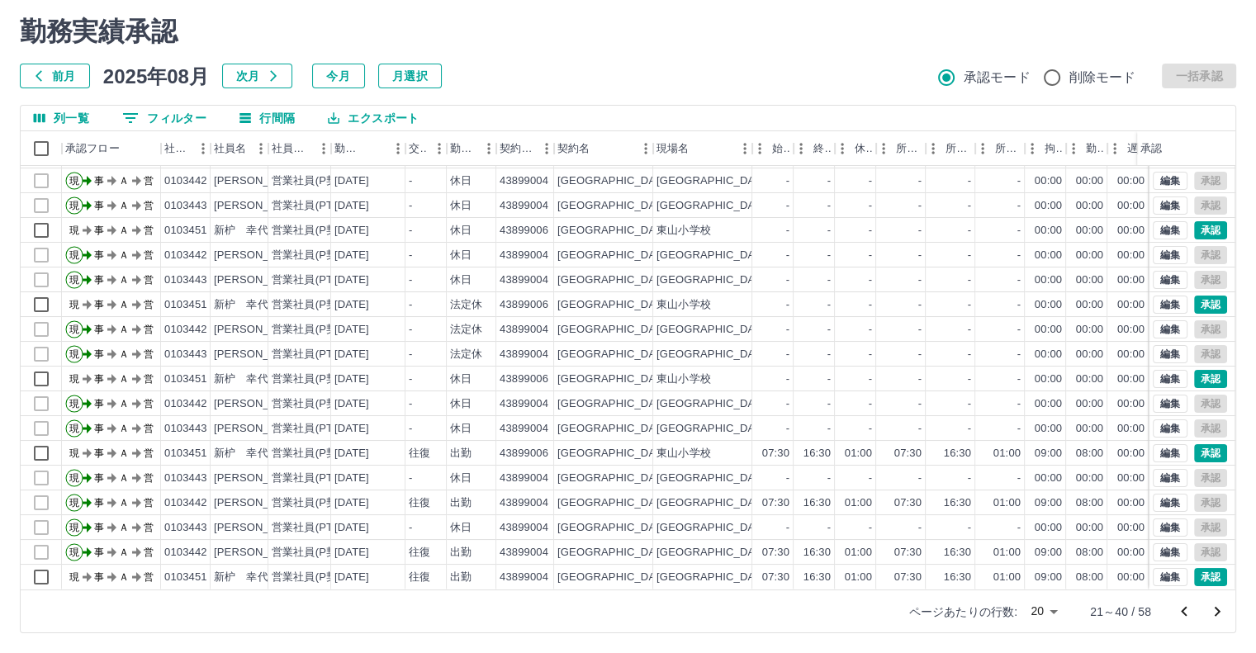
click at [1216, 606] on icon "次のページへ" at bounding box center [1217, 612] width 20 height 20
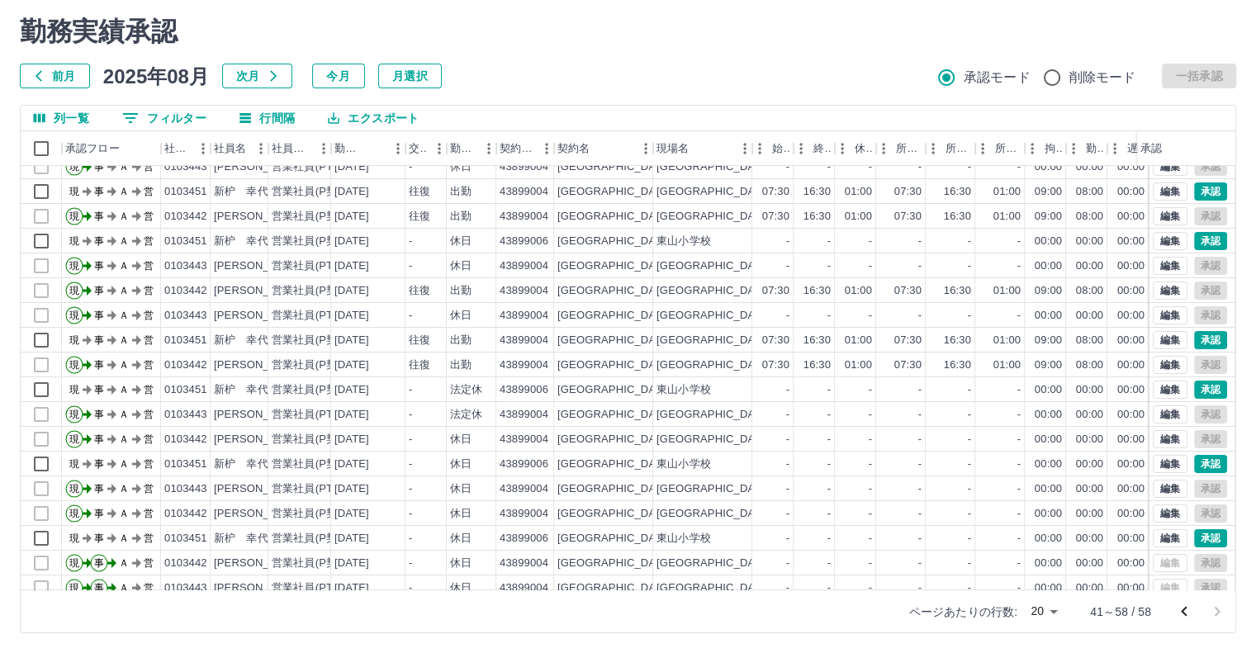
scroll to position [0, 0]
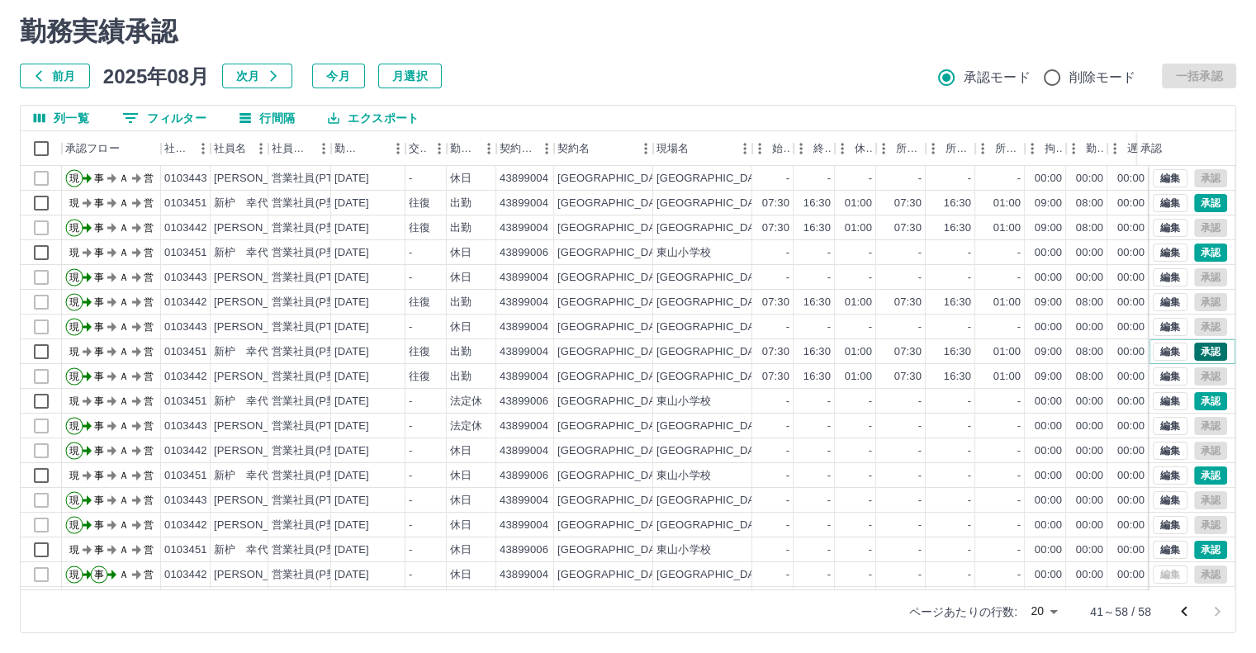
click at [1194, 348] on button "承認" at bounding box center [1210, 352] width 33 height 18
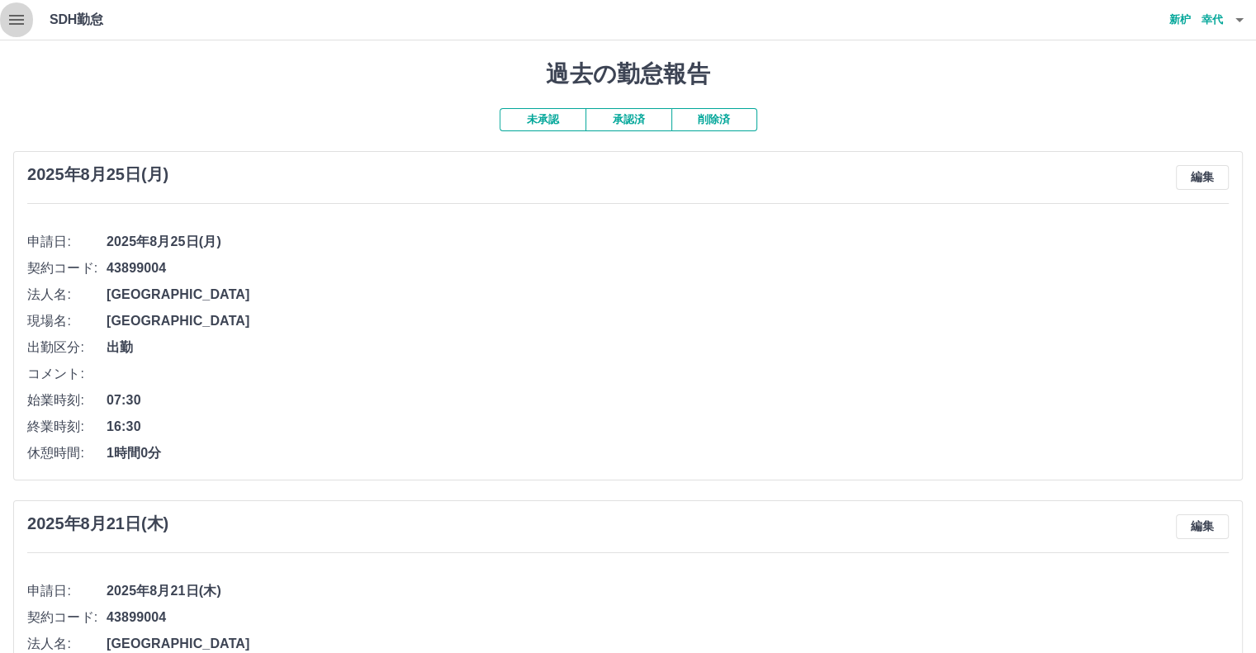
click at [24, 14] on icon "button" at bounding box center [17, 20] width 20 height 20
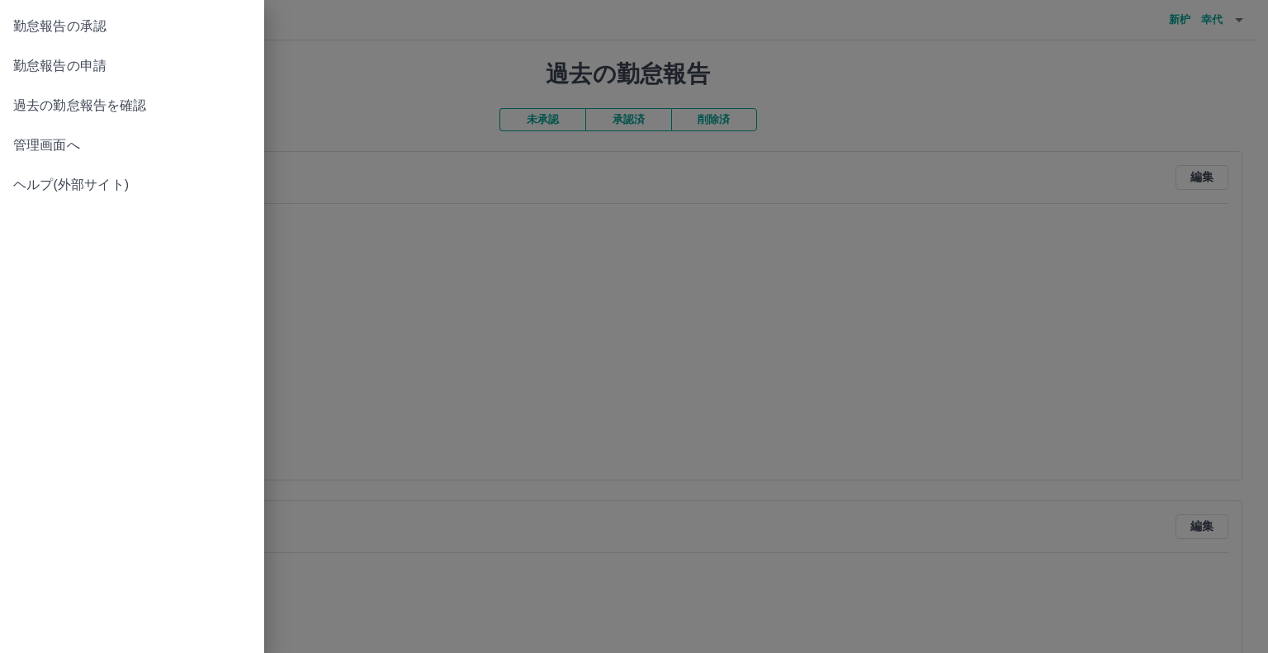
click at [55, 23] on span "勤怠報告の承認" at bounding box center [132, 27] width 238 height 20
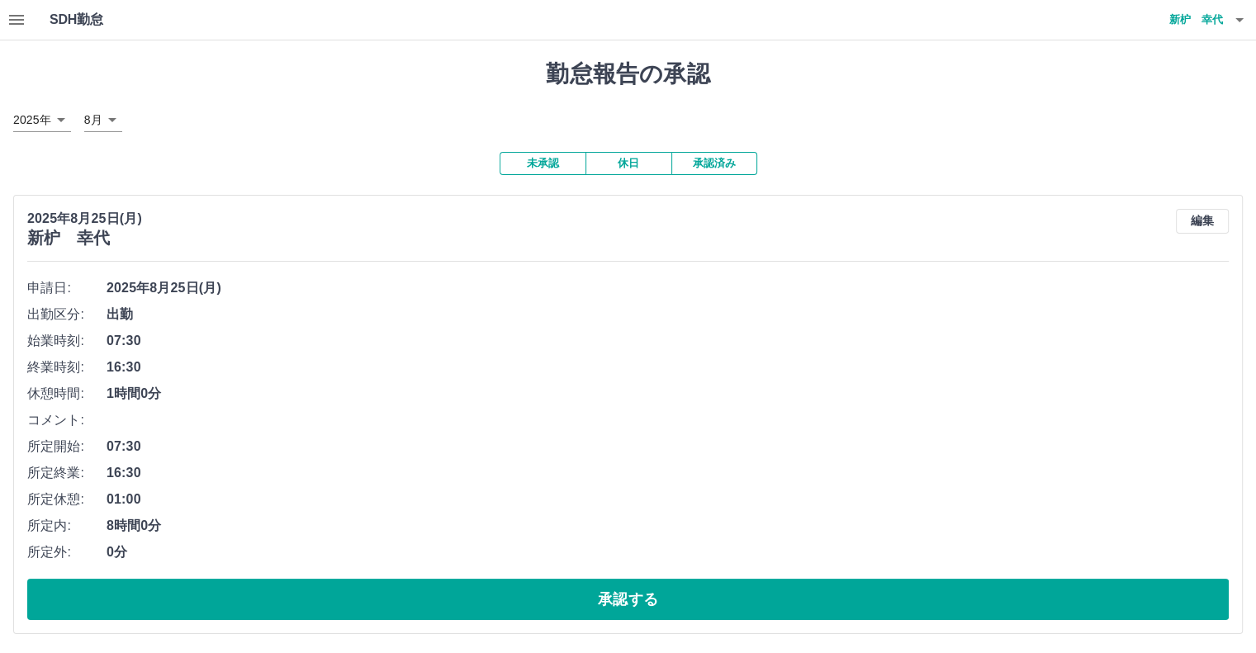
scroll to position [83, 0]
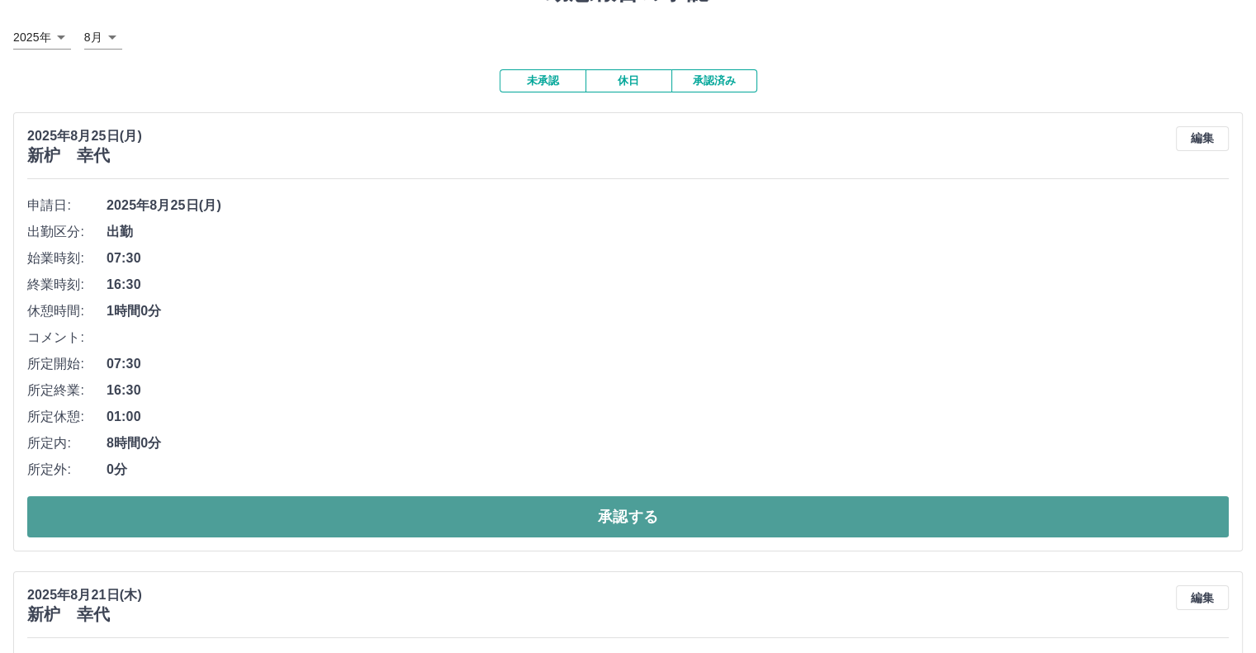
click at [405, 521] on button "承認する" at bounding box center [628, 516] width 1202 height 41
click at [405, 515] on button "承認する" at bounding box center [628, 516] width 1202 height 41
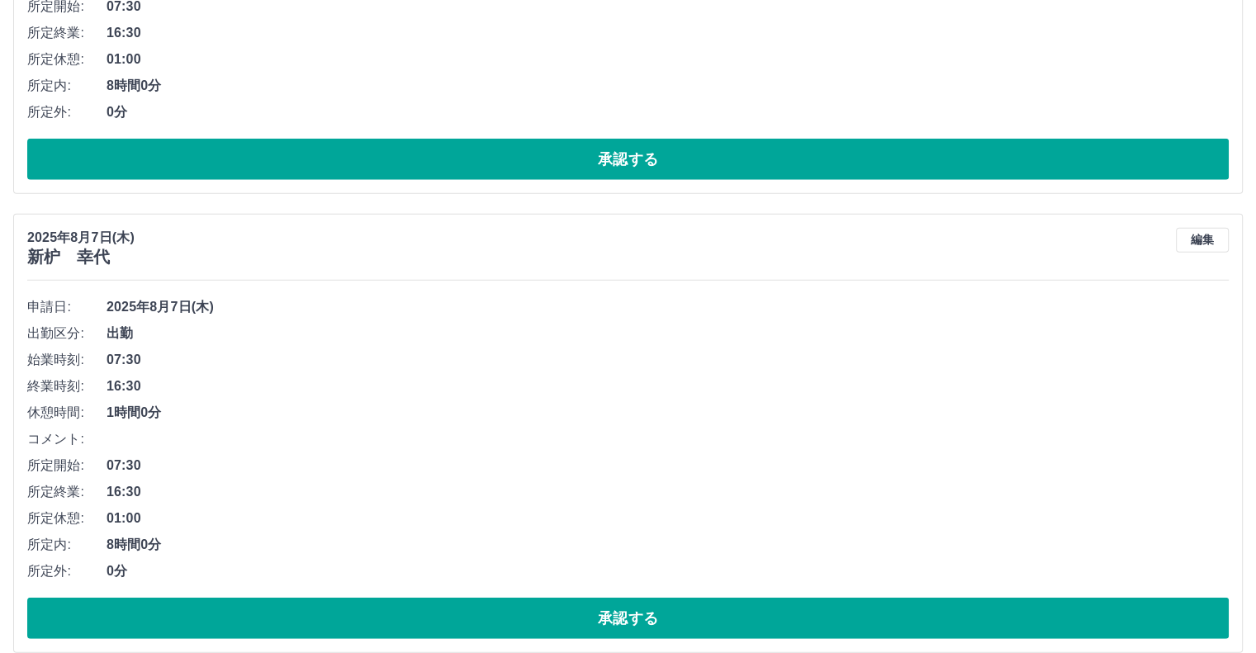
scroll to position [4212, 0]
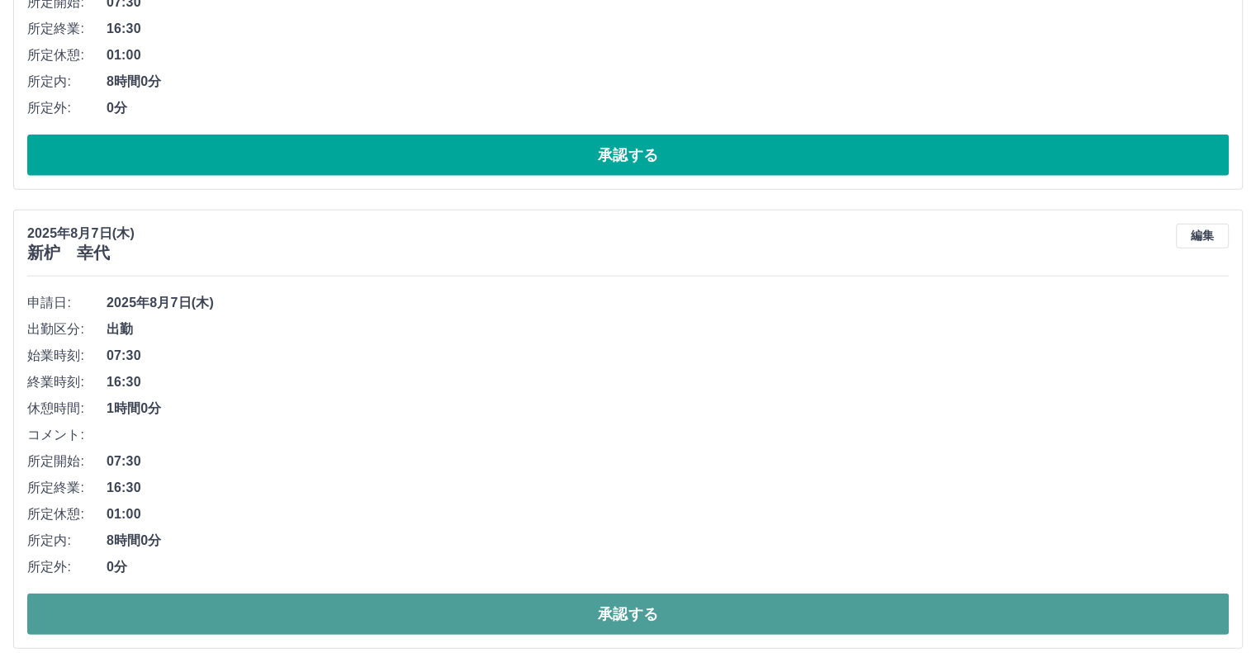
click at [396, 594] on button "承認する" at bounding box center [628, 614] width 1202 height 41
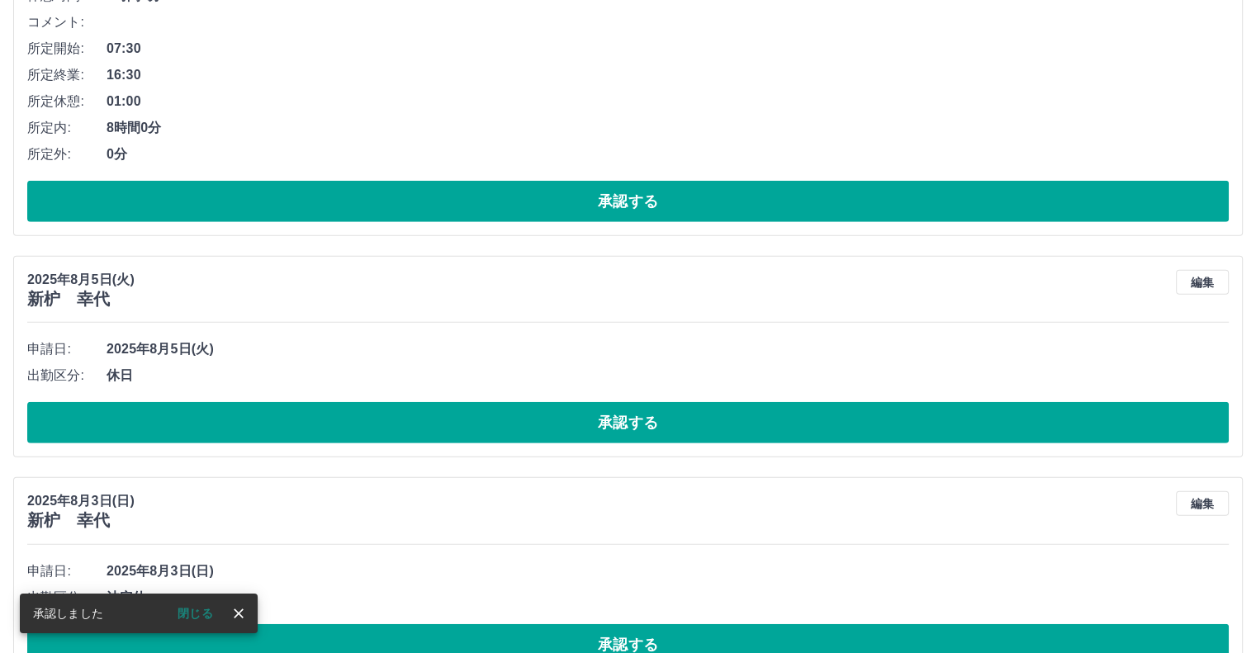
scroll to position [4459, 0]
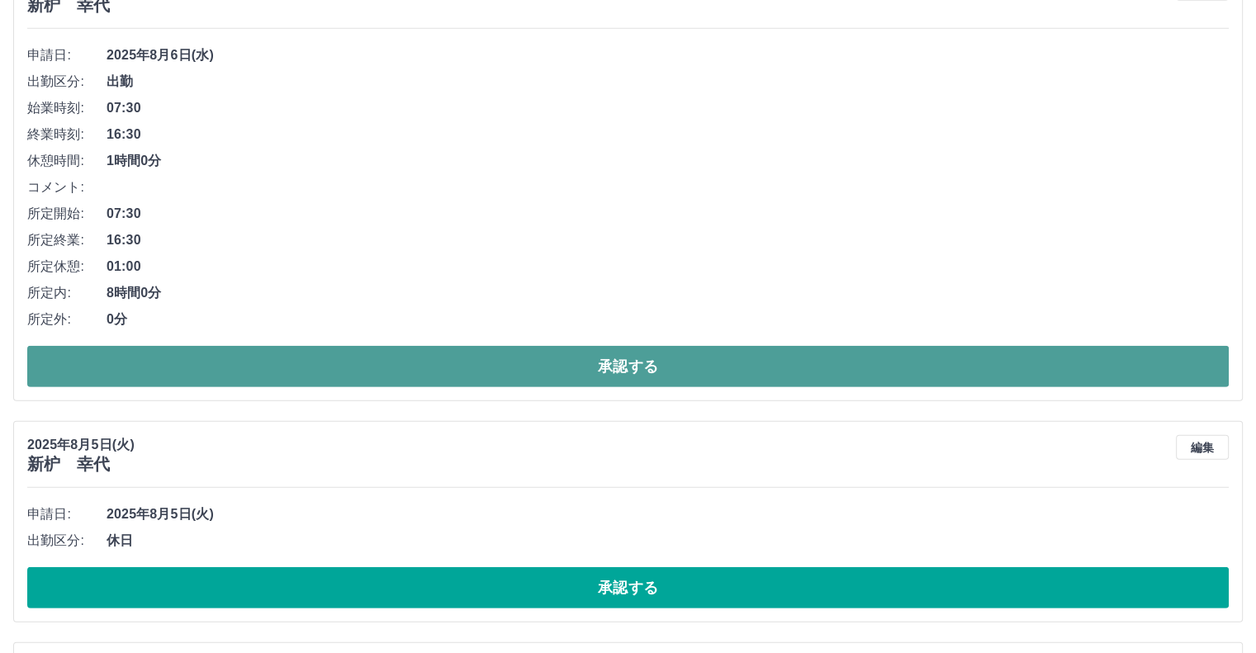
click at [387, 353] on button "承認する" at bounding box center [628, 366] width 1202 height 41
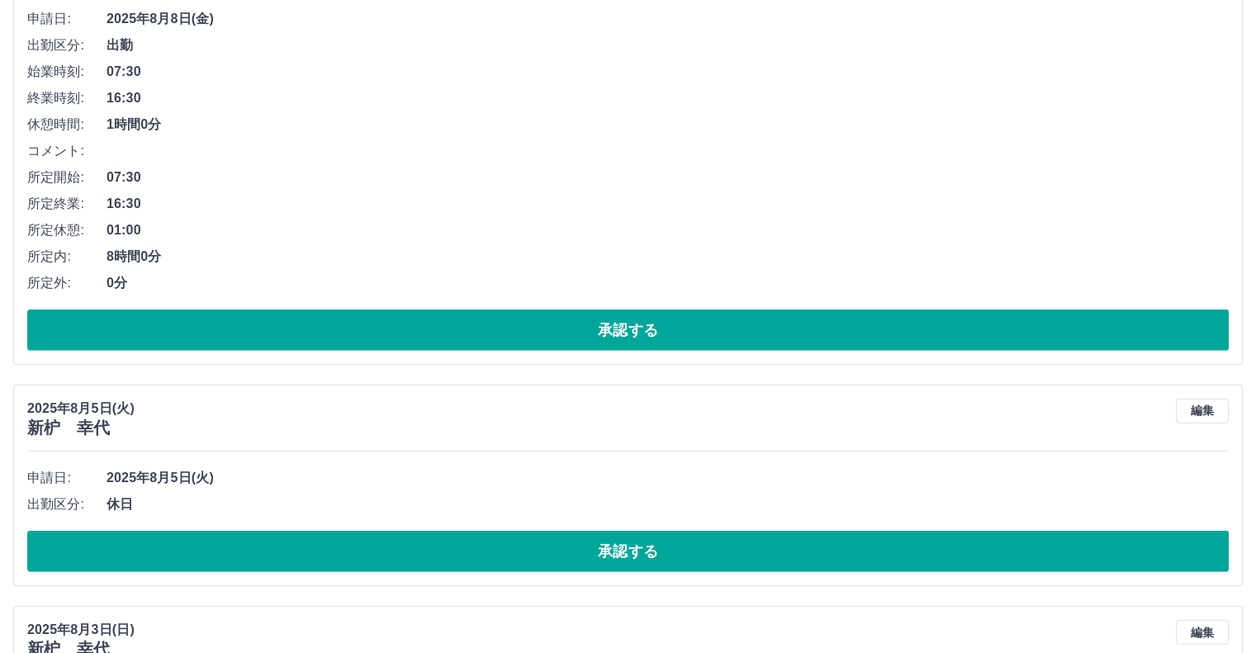
scroll to position [4066, 0]
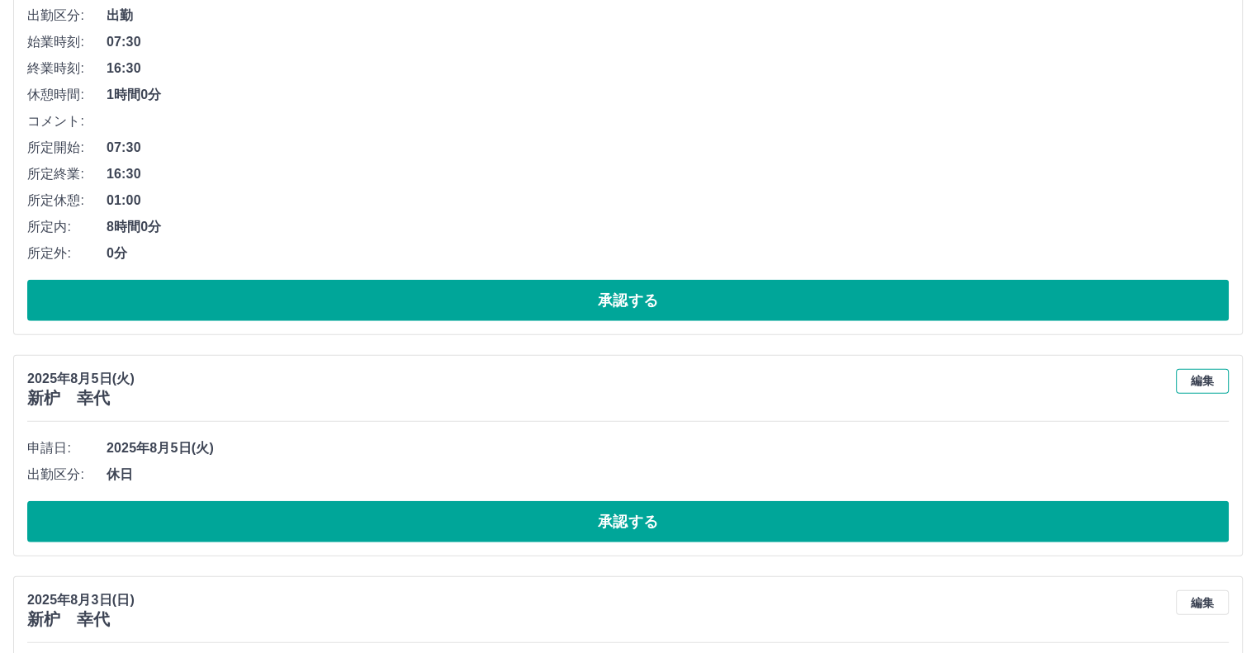
click at [1216, 369] on button "編集" at bounding box center [1202, 381] width 53 height 25
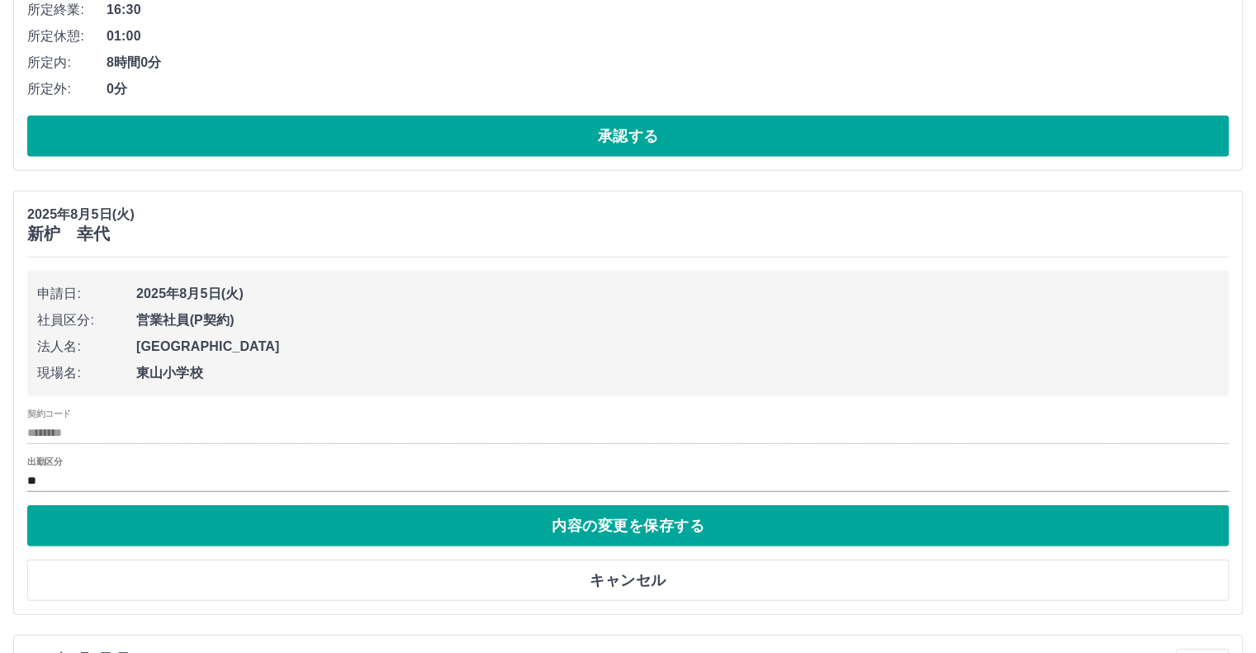
scroll to position [4231, 0]
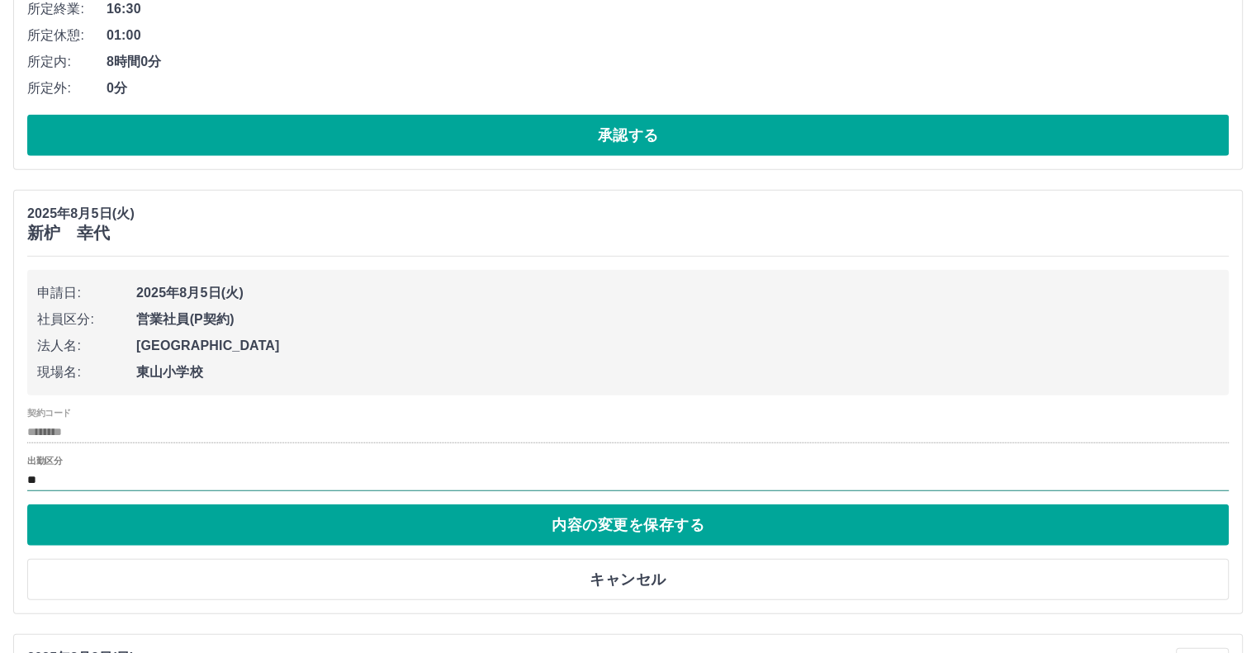
click at [59, 470] on input "**" at bounding box center [628, 480] width 1202 height 21
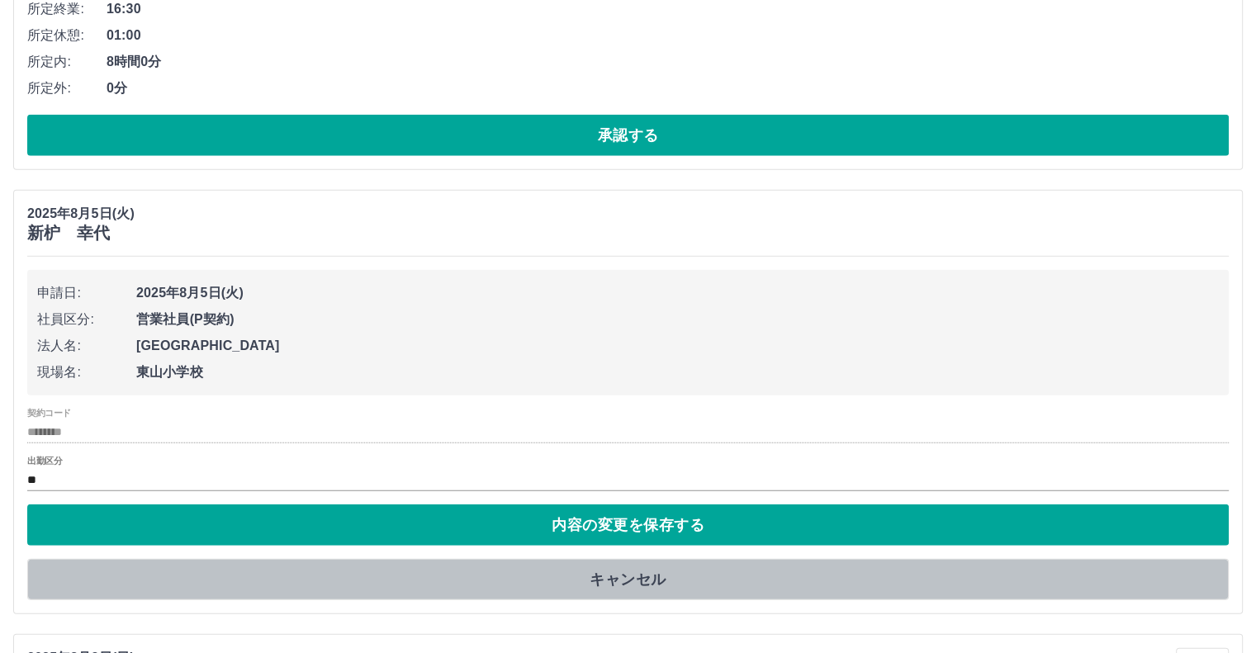
click at [219, 567] on button "キャンセル" at bounding box center [628, 579] width 1202 height 41
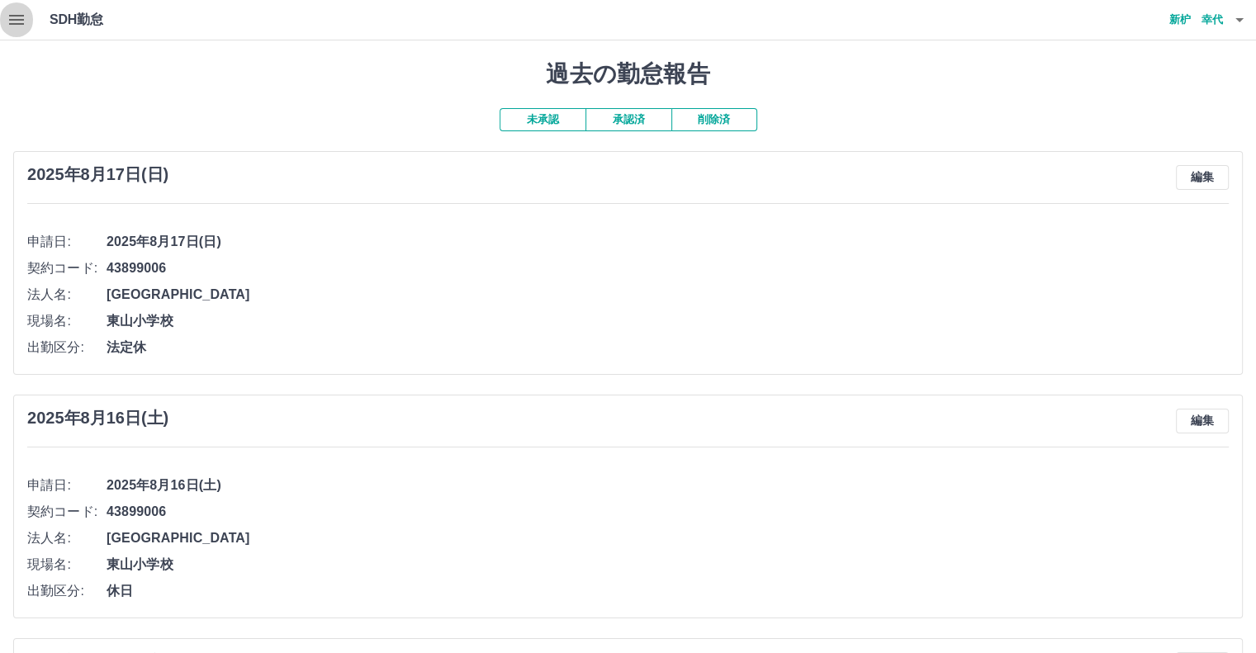
click at [21, 17] on icon "button" at bounding box center [17, 20] width 20 height 20
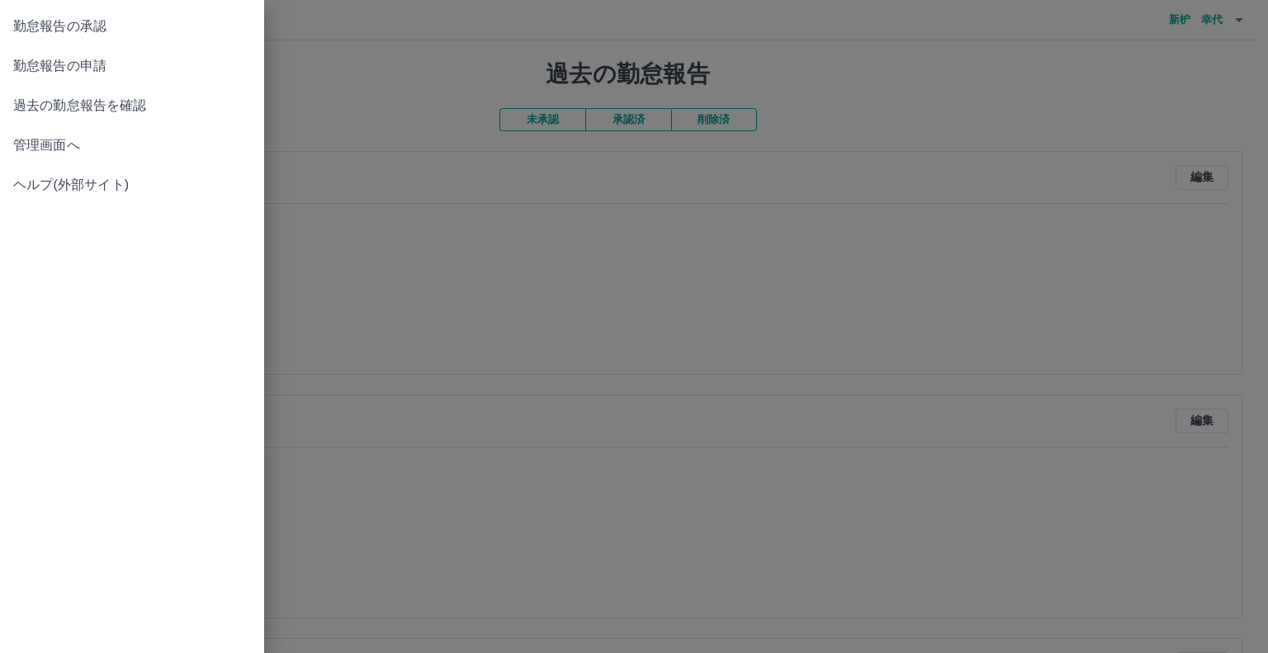
click at [42, 144] on span "管理画面へ" at bounding box center [132, 145] width 238 height 20
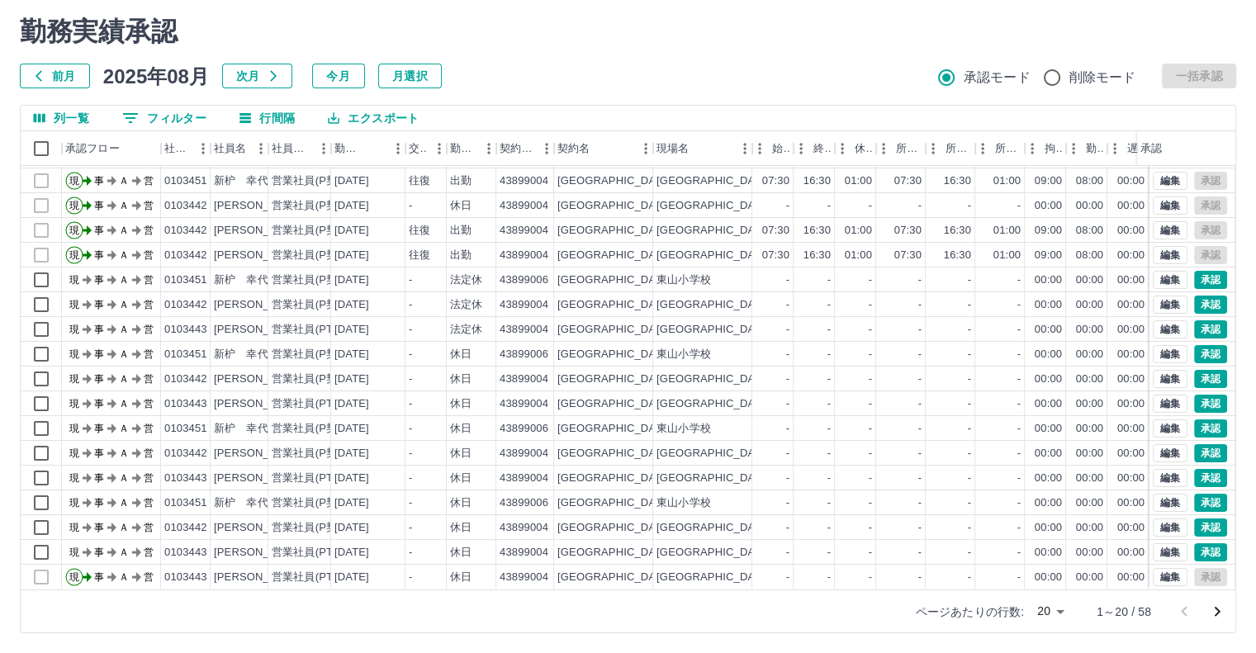
scroll to position [83, 0]
click at [1217, 608] on icon "次のページへ" at bounding box center [1218, 612] width 6 height 10
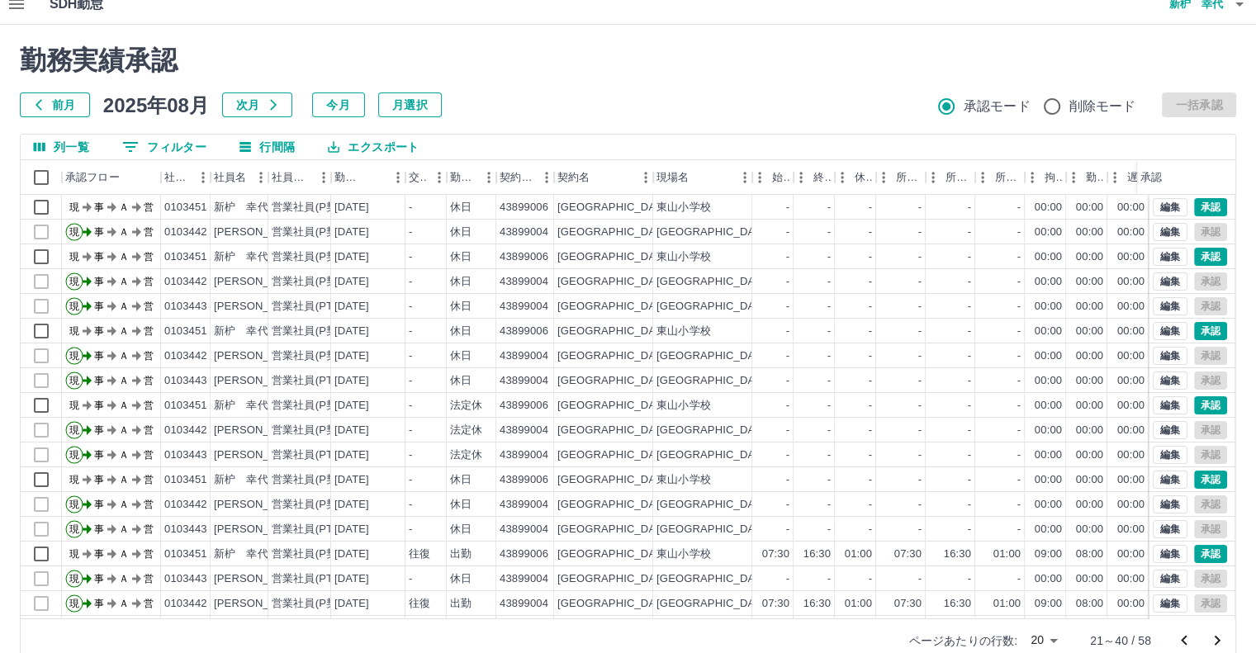
scroll to position [0, 0]
